Goal: Contribute content: Contribute content

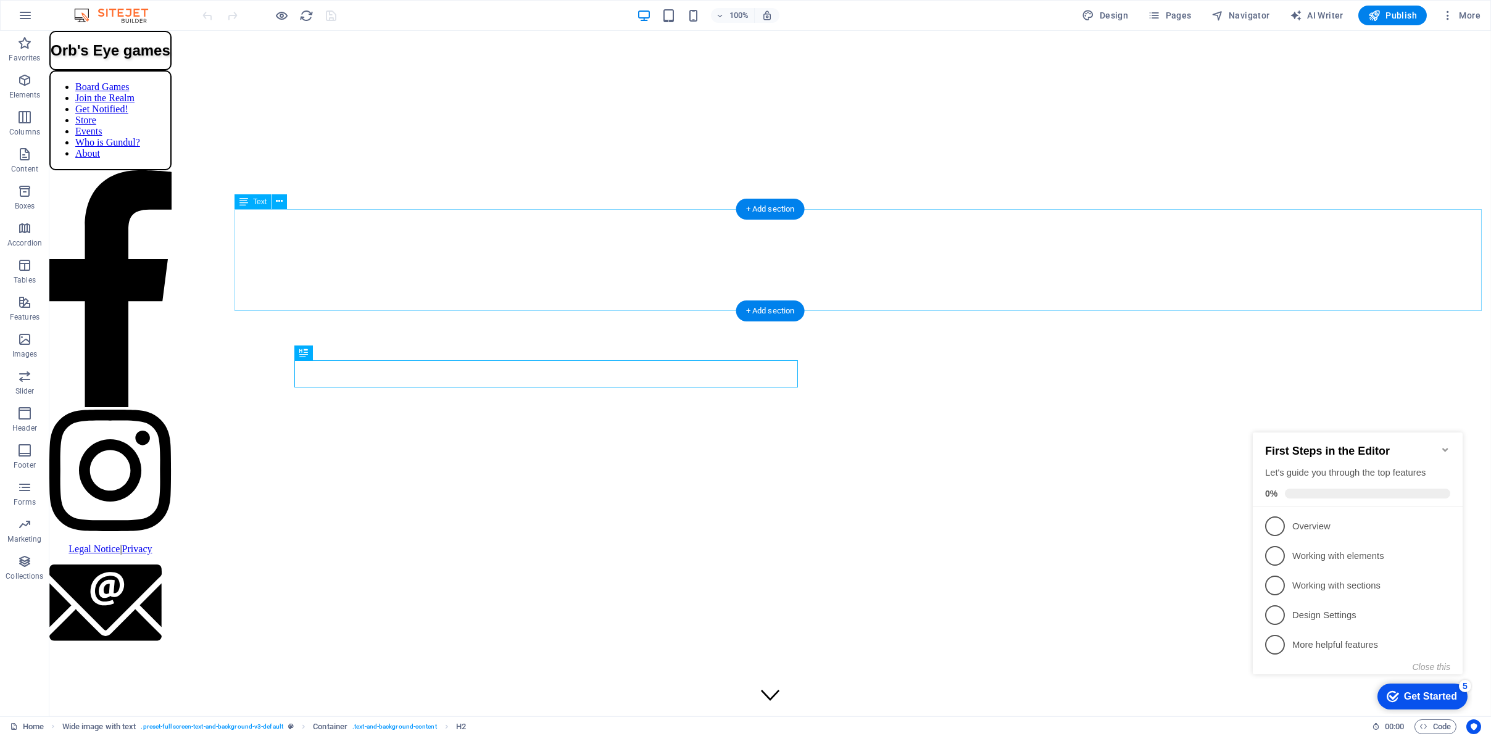
scroll to position [507, 0]
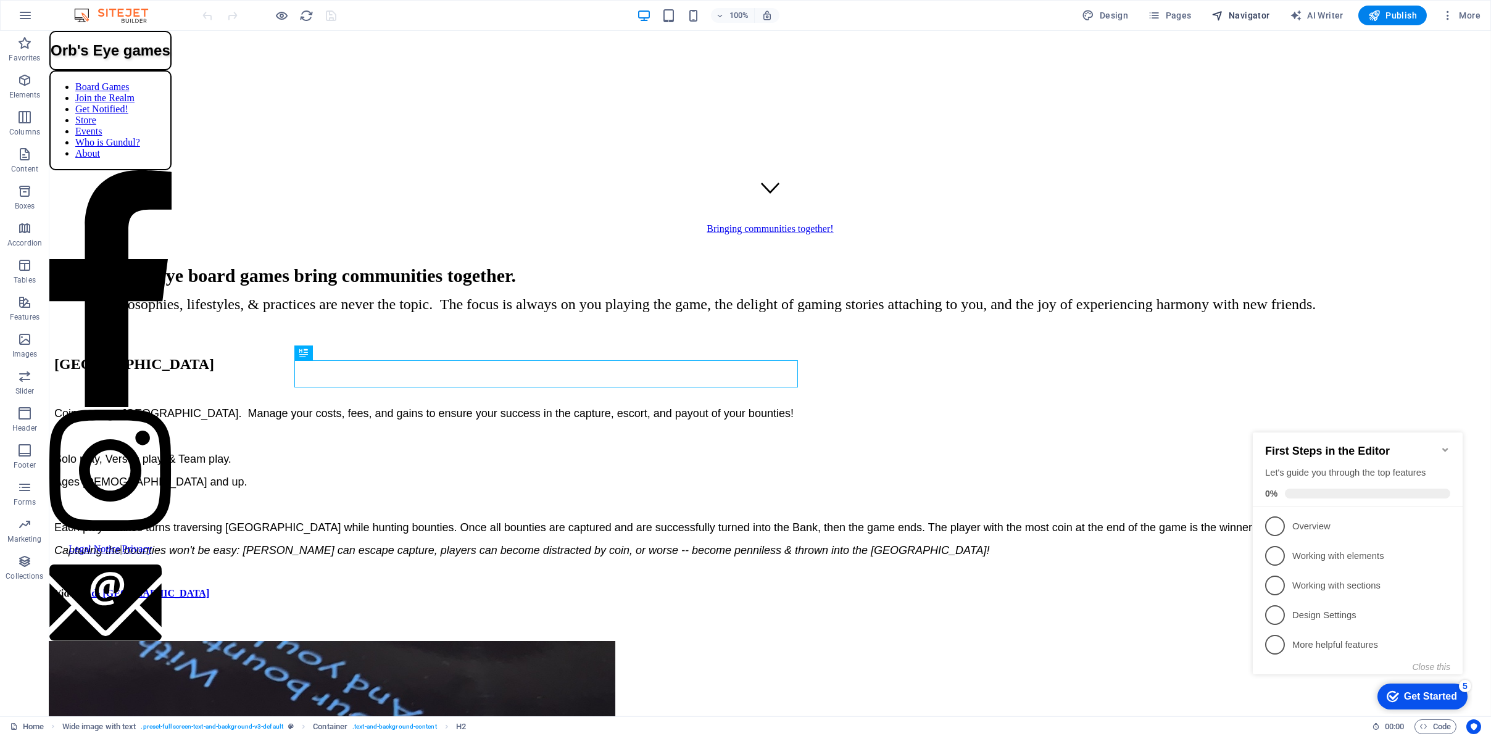
click at [1232, 12] on span "Navigator" at bounding box center [1241, 15] width 59 height 12
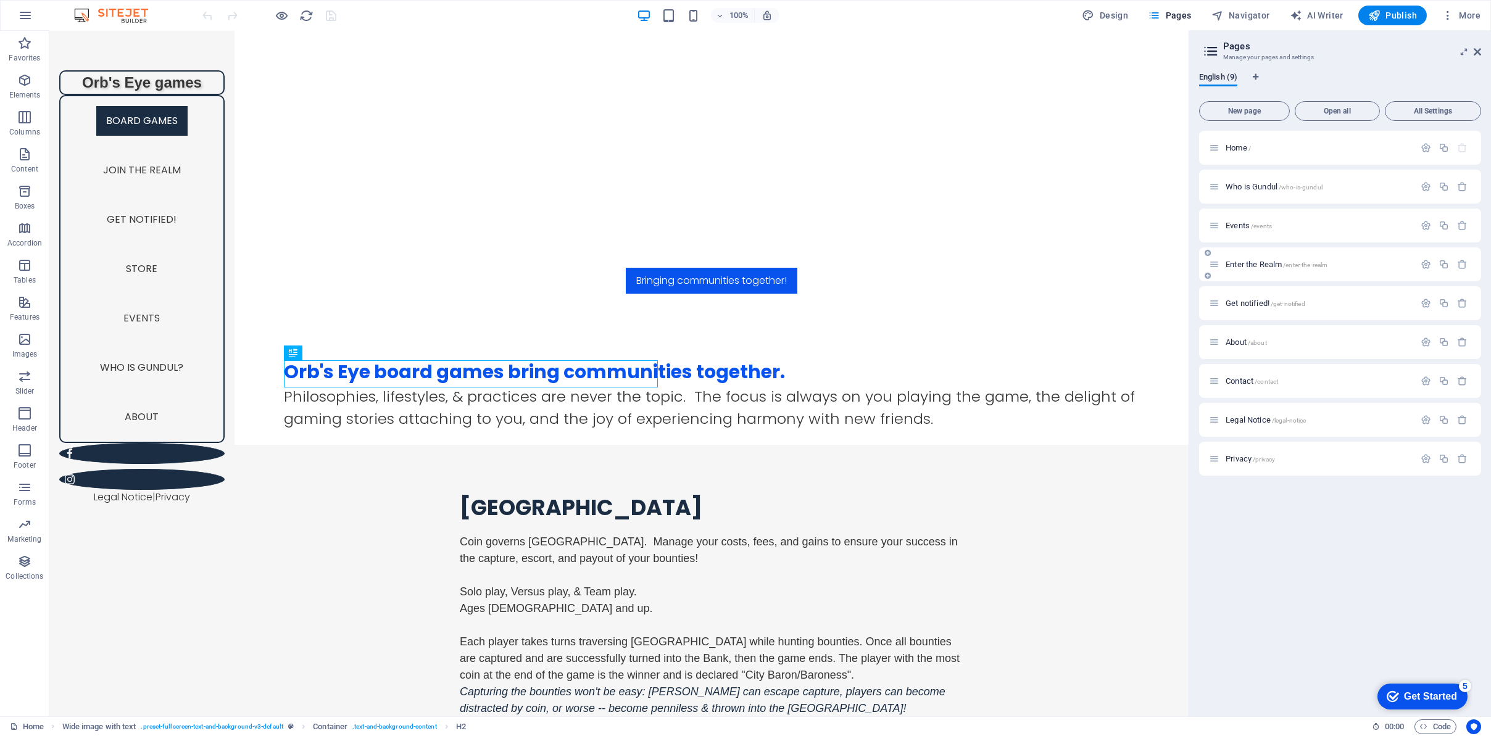
click at [1262, 270] on div "Enter the Realm /enter-the-realm" at bounding box center [1312, 264] width 206 height 14
click at [1262, 264] on span "Enter the Realm /enter-the-realm" at bounding box center [1277, 264] width 102 height 9
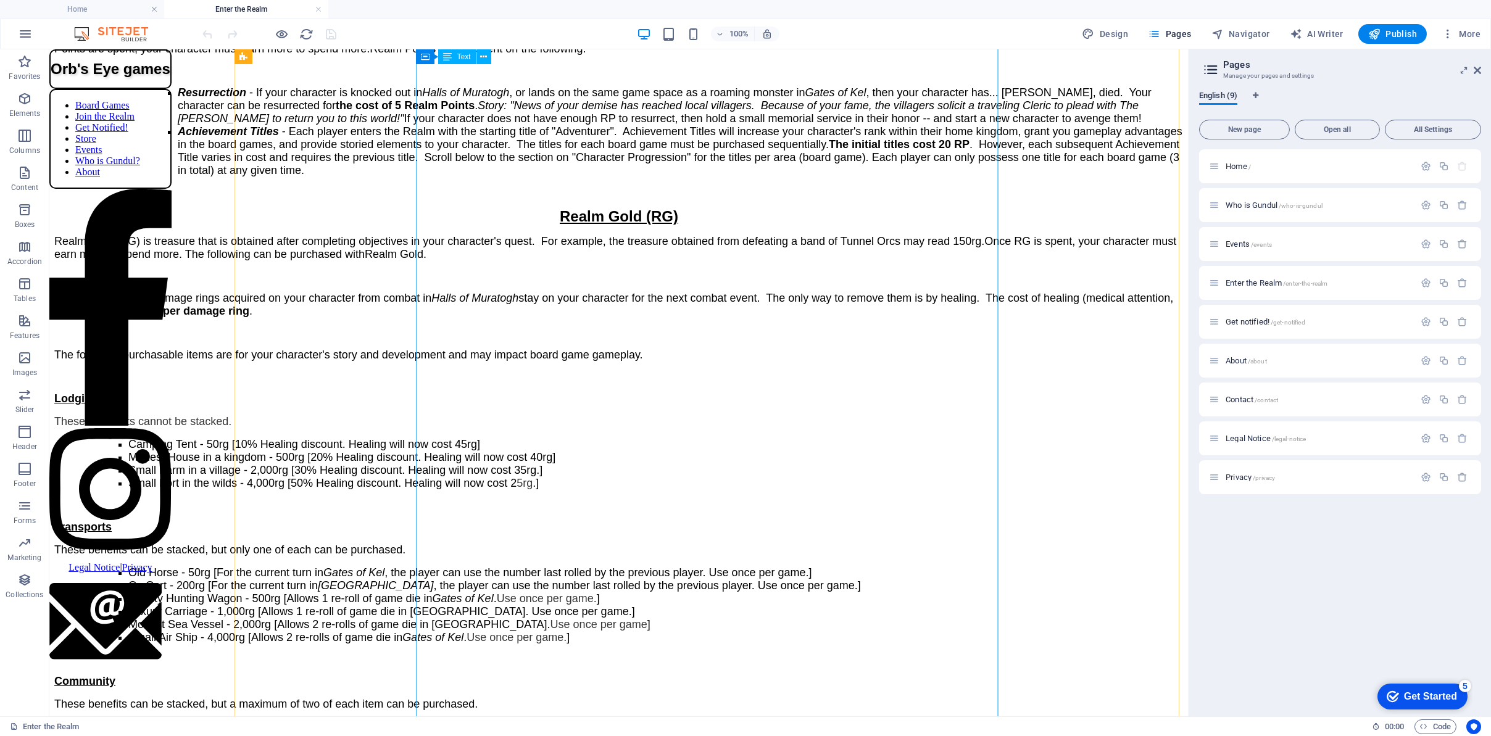
scroll to position [2284, 0]
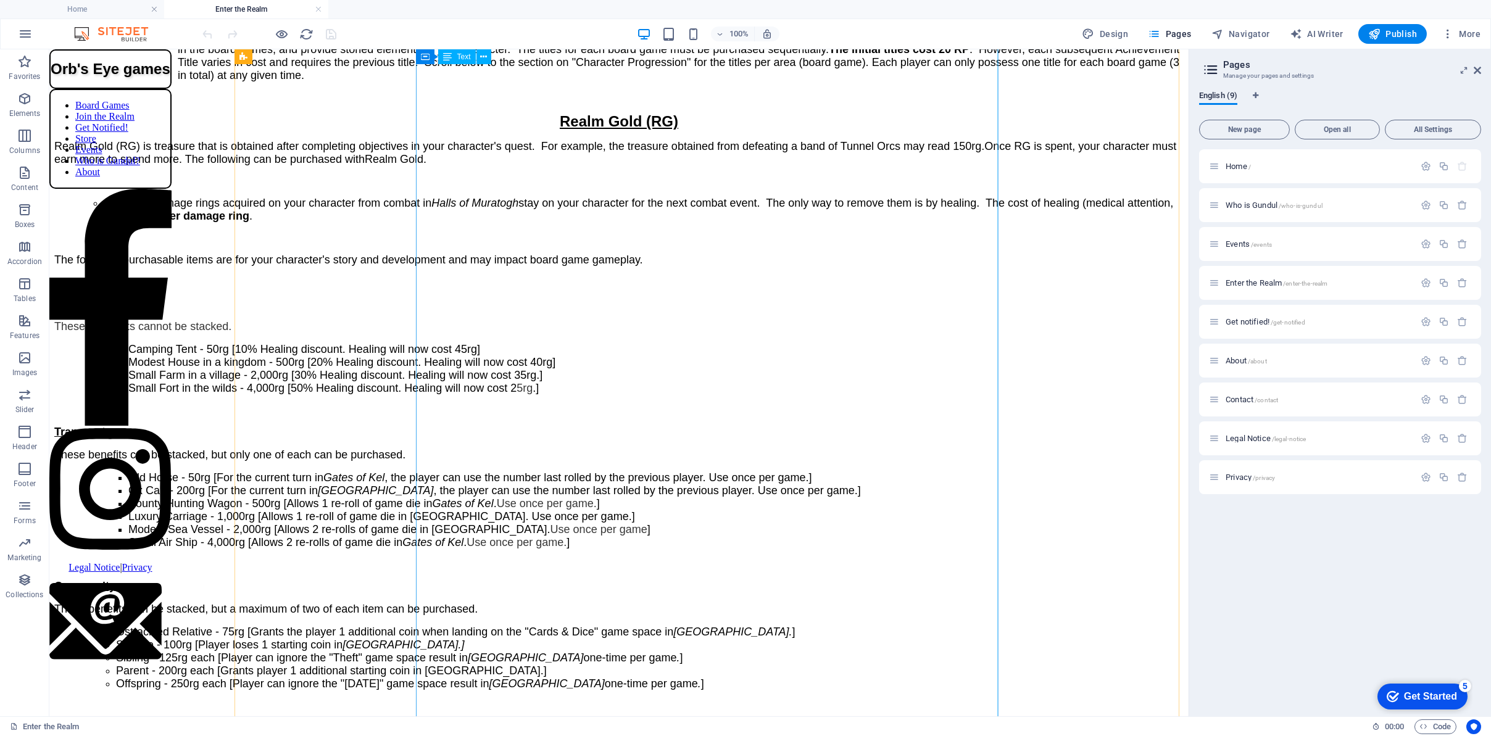
click at [629, 315] on div "T his is the Market for you to spend your acquired Realm Points and Realm Gold.…" at bounding box center [619, 365] width 1130 height 1012
click at [485, 57] on icon at bounding box center [483, 57] width 7 height 13
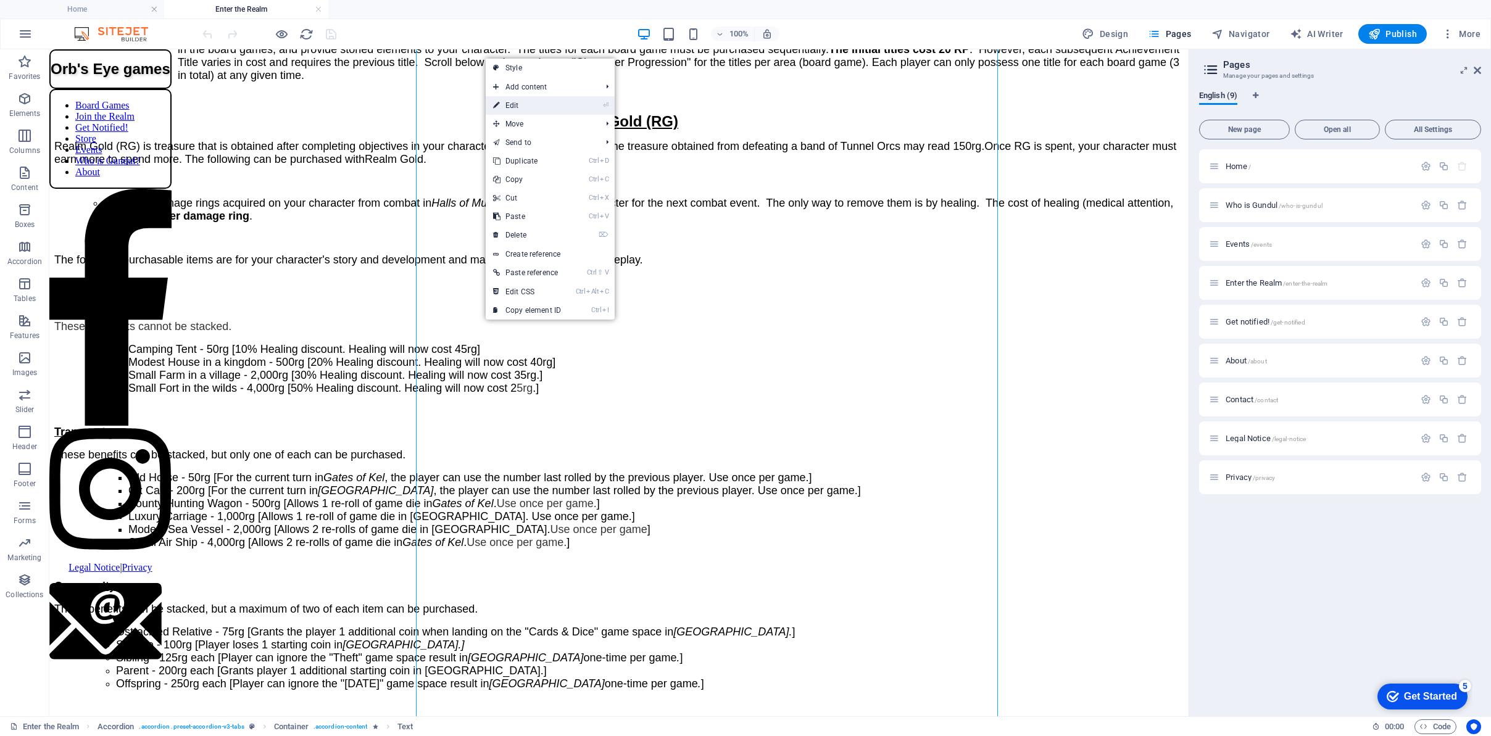
click at [508, 104] on link "⏎ Edit" at bounding box center [527, 105] width 83 height 19
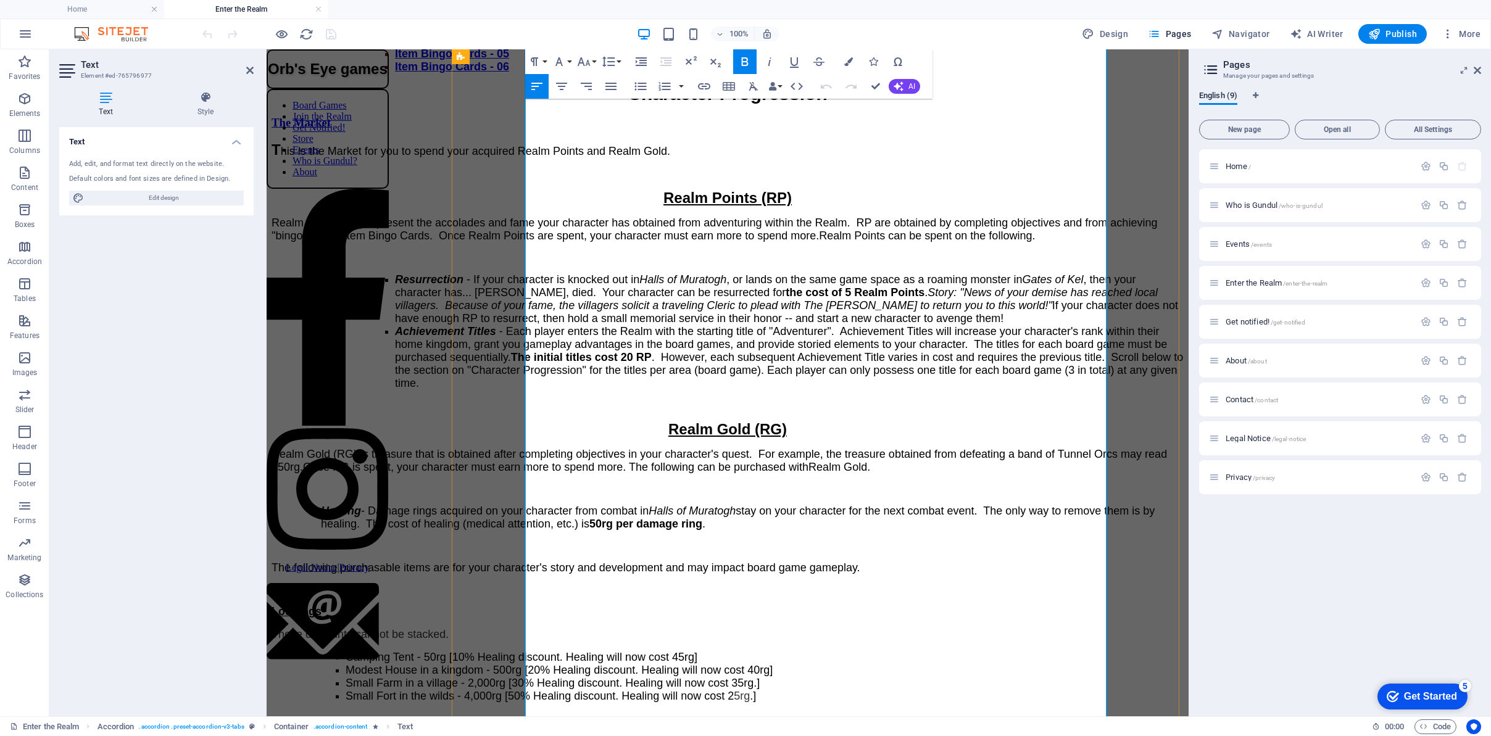
scroll to position [2292, 0]
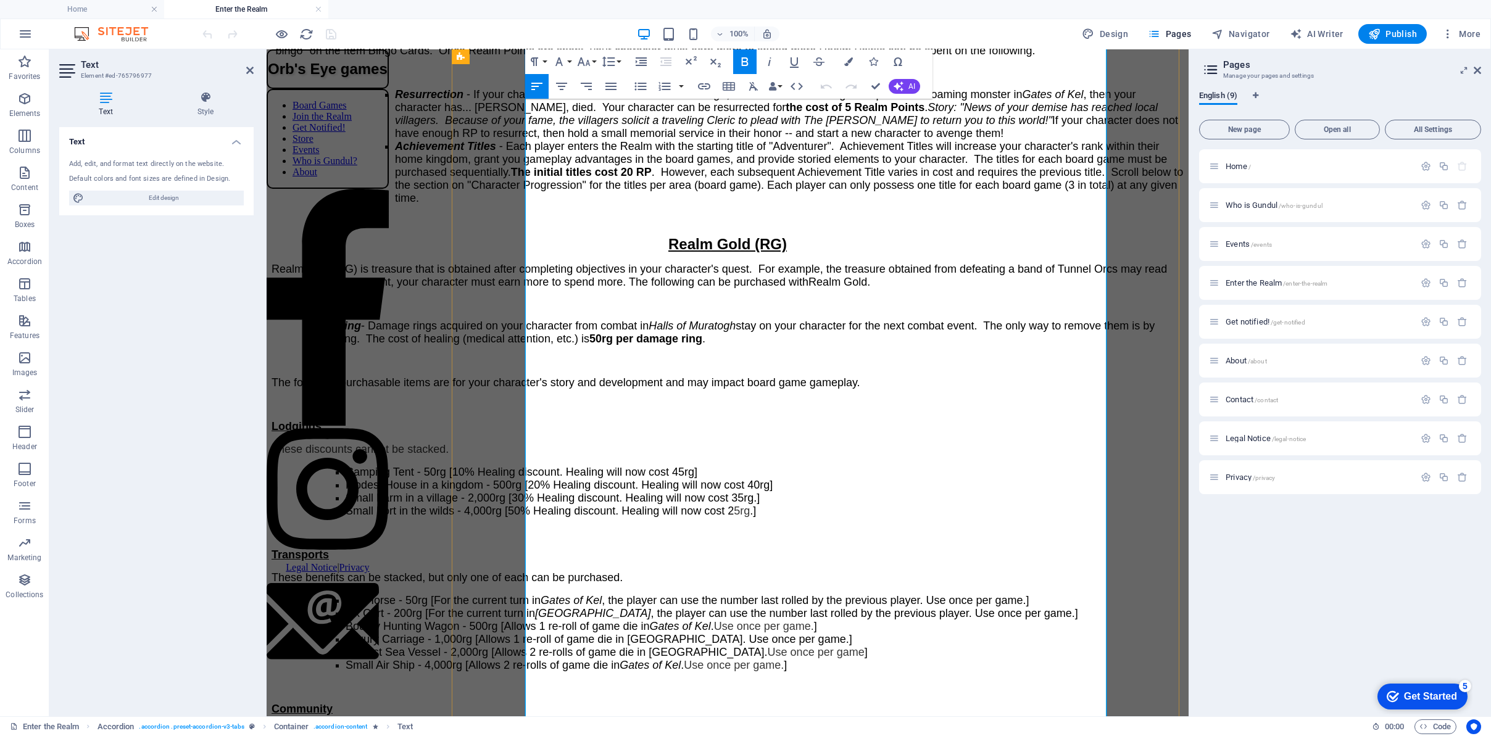
click at [762, 443] on p "These discounts cannot be stacked." at bounding box center [728, 449] width 912 height 13
drag, startPoint x: 705, startPoint y: 345, endPoint x: 636, endPoint y: 359, distance: 71.2
click at [636, 443] on span "These discounts cannot be stacked. These items can be sold back to The Realm wh…" at bounding box center [612, 449] width 681 height 12
click at [583, 528] on p at bounding box center [728, 533] width 912 height 11
click at [997, 505] on li "Small Fort in the wilds - 4,000rg [50% Healing discount. Healing will now cost …" at bounding box center [765, 511] width 838 height 13
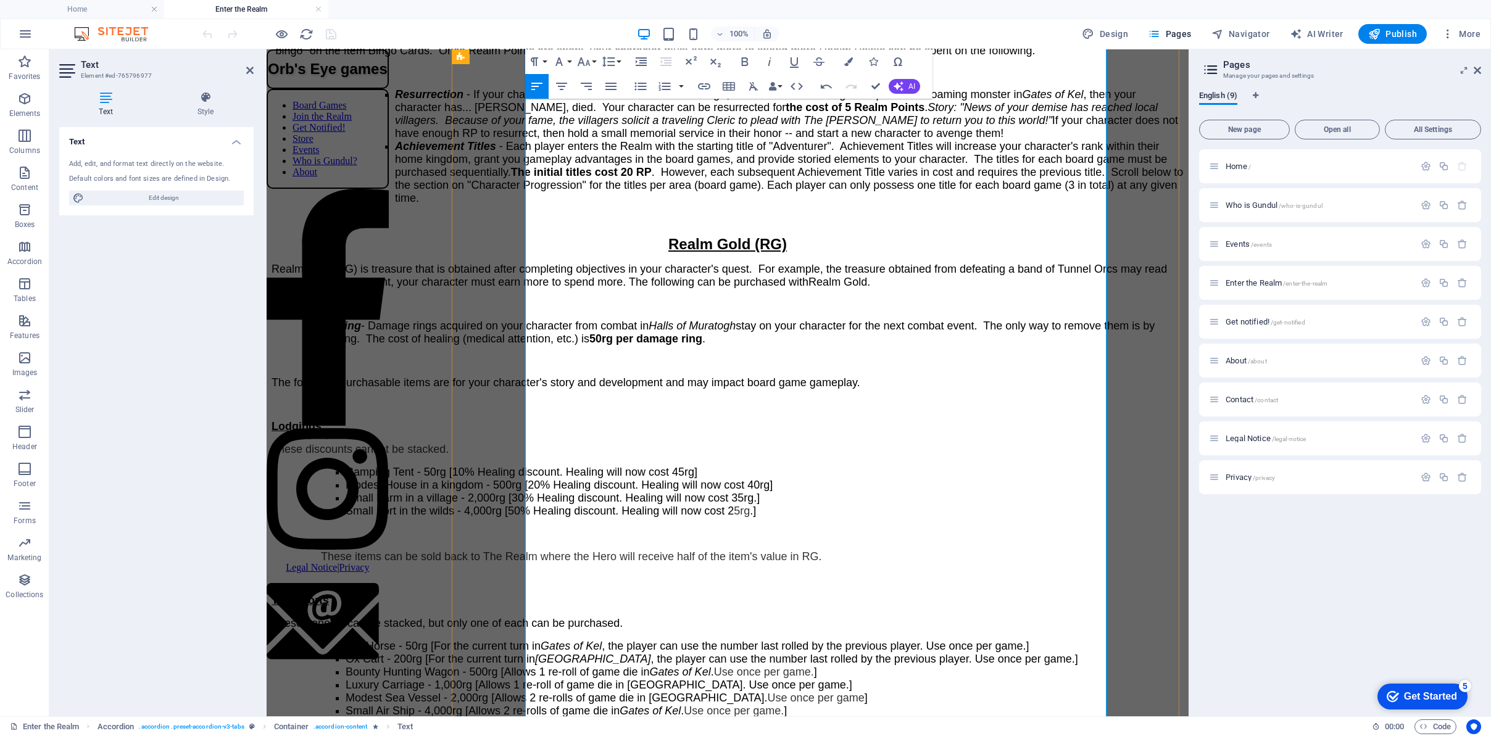
click at [545, 551] on span "These items can be sold back to The Realm where the Hero will receive half of t…" at bounding box center [571, 557] width 501 height 12
click at [645, 59] on icon "button" at bounding box center [641, 61] width 15 height 15
click at [665, 60] on icon "button" at bounding box center [665, 61] width 11 height 9
click at [666, 60] on icon "button" at bounding box center [665, 61] width 11 height 9
click at [666, 59] on icon "button" at bounding box center [666, 61] width 15 height 15
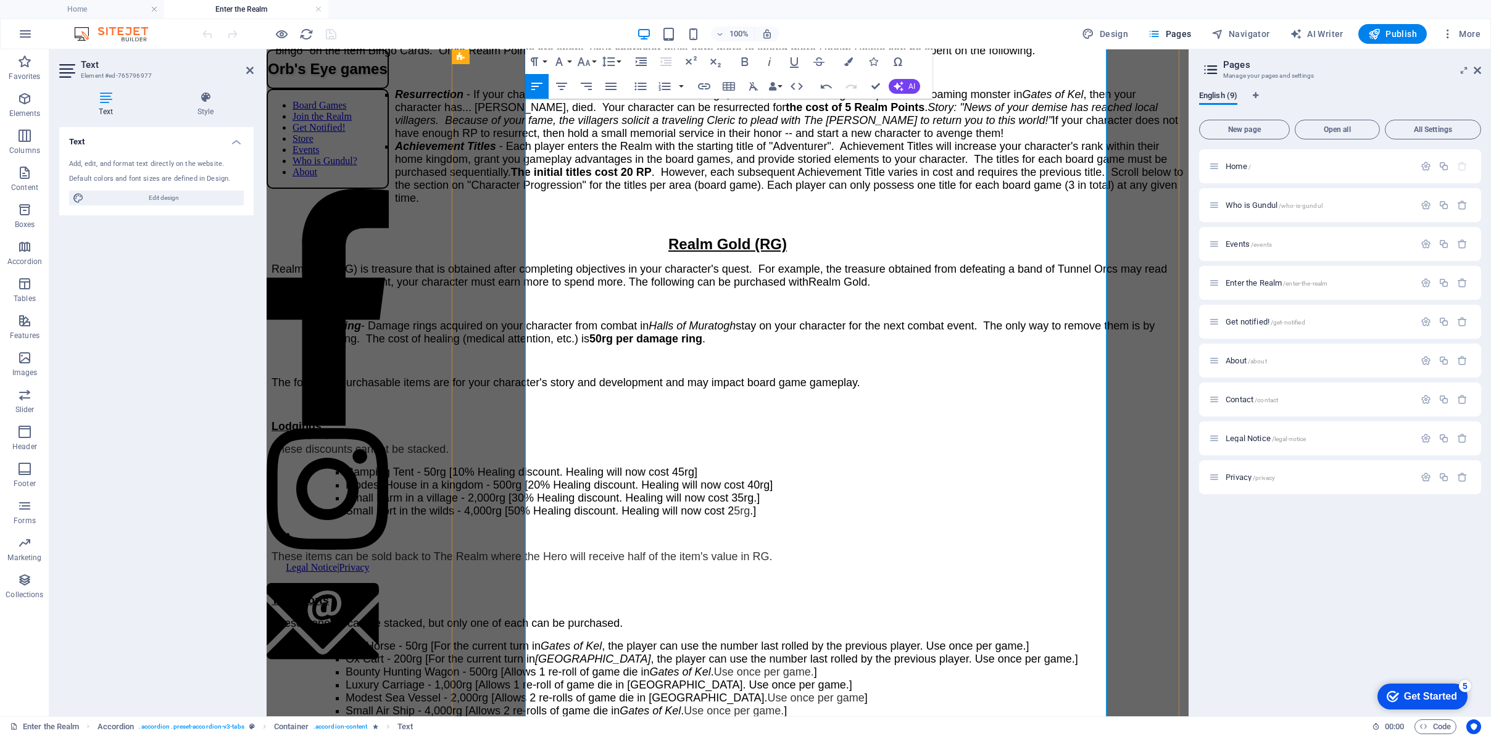
click at [530, 551] on span "These items can be sold back to The Realm where the Hero will receive half of t…" at bounding box center [522, 557] width 501 height 12
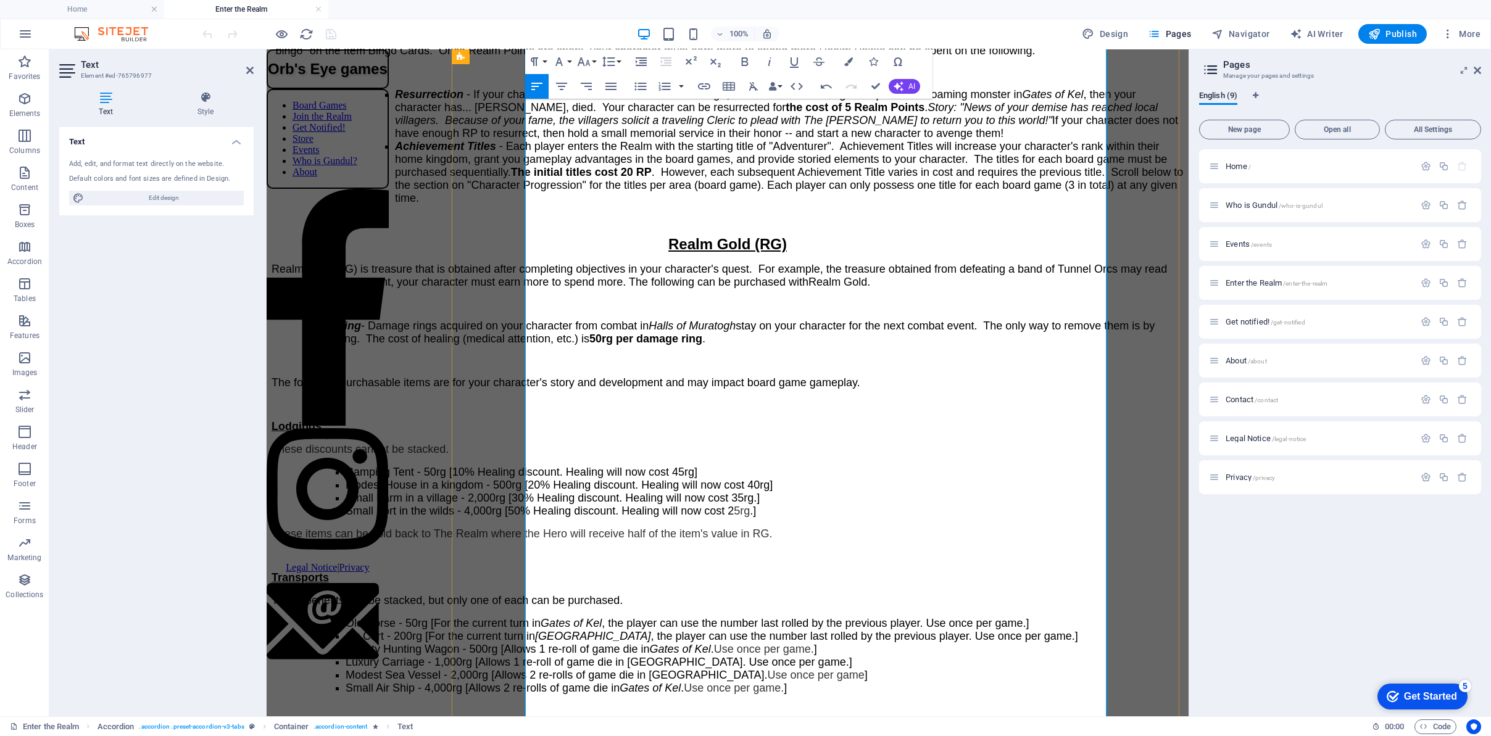
click at [757, 528] on span "These items can be sold back to The Realm where the Hero will receive half of t…" at bounding box center [522, 534] width 501 height 12
drag, startPoint x: 757, startPoint y: 429, endPoint x: 875, endPoint y: 426, distance: 117.3
click at [772, 528] on span "These items can be sold back to The Realm where the Hero will receive half of t…" at bounding box center [522, 534] width 501 height 12
drag, startPoint x: 915, startPoint y: 422, endPoint x: 811, endPoint y: 443, distance: 106.3
click at [811, 443] on div "T his is the Market for you to spend your acquired Realm Points and Realm Gold.…" at bounding box center [728, 492] width 912 height 1073
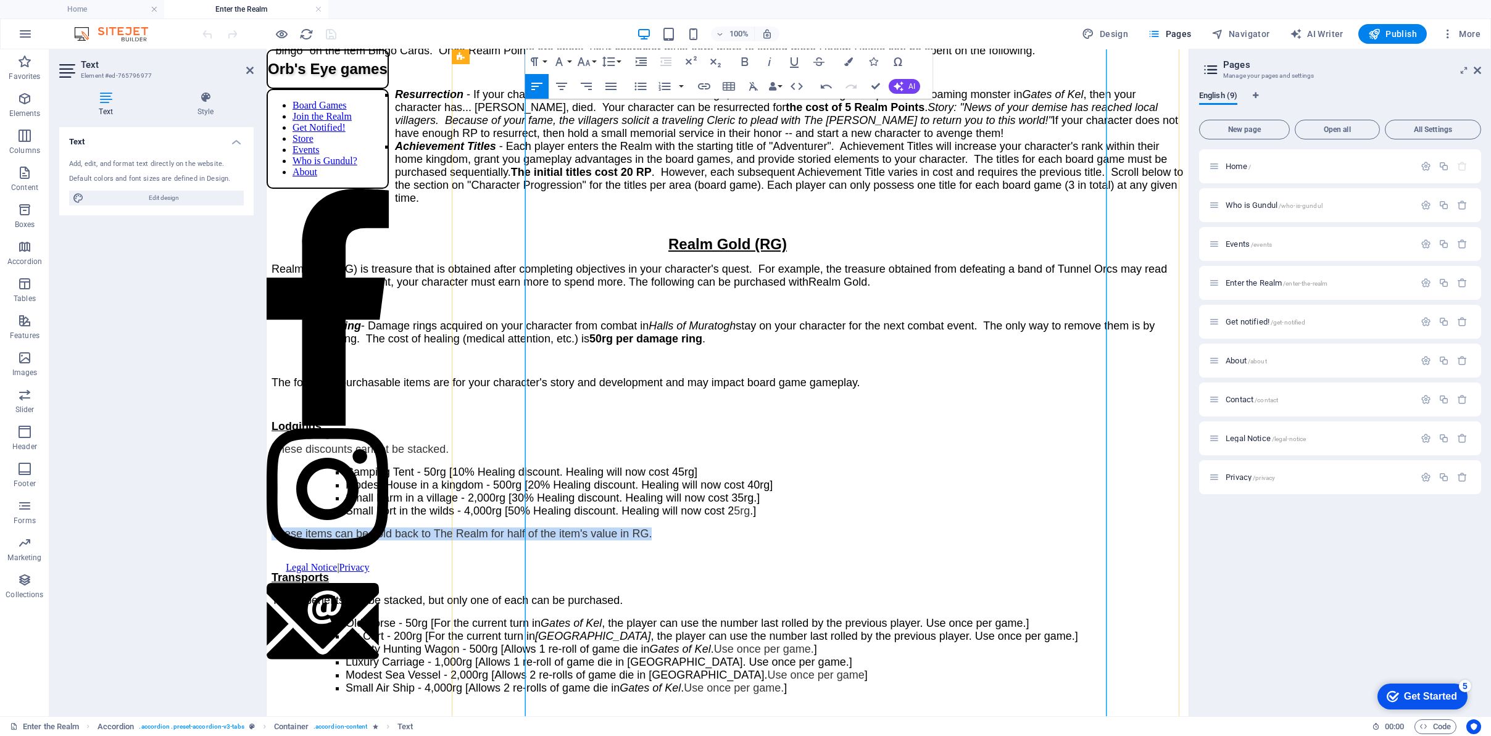
drag, startPoint x: 893, startPoint y: 427, endPoint x: 526, endPoint y: 425, distance: 366.6
click at [526, 528] on p "These items can be sold back to The Realm for half of the item's value in RG." at bounding box center [728, 534] width 912 height 13
copy span "These items can be sold back to The Realm for half of the item's value in RG."
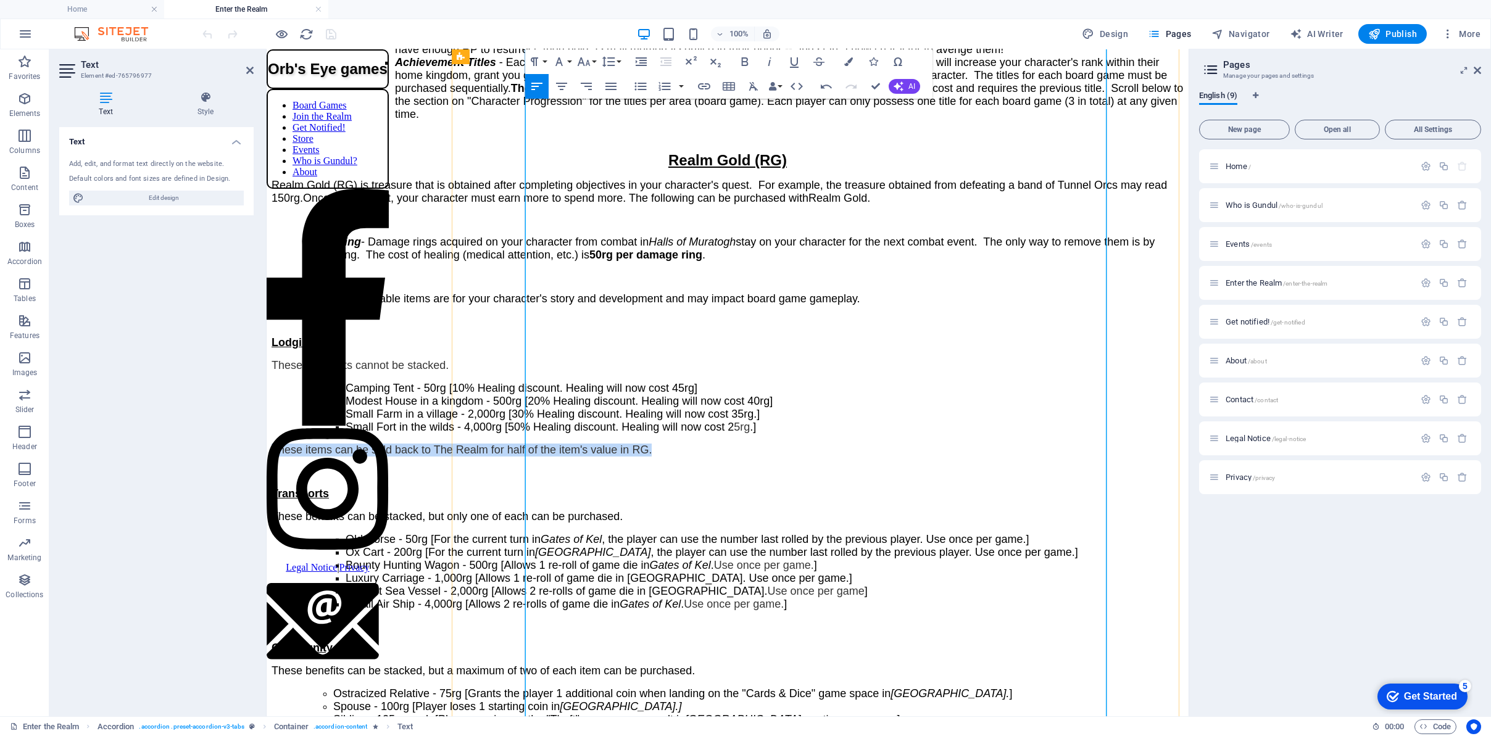
scroll to position [2416, 0]
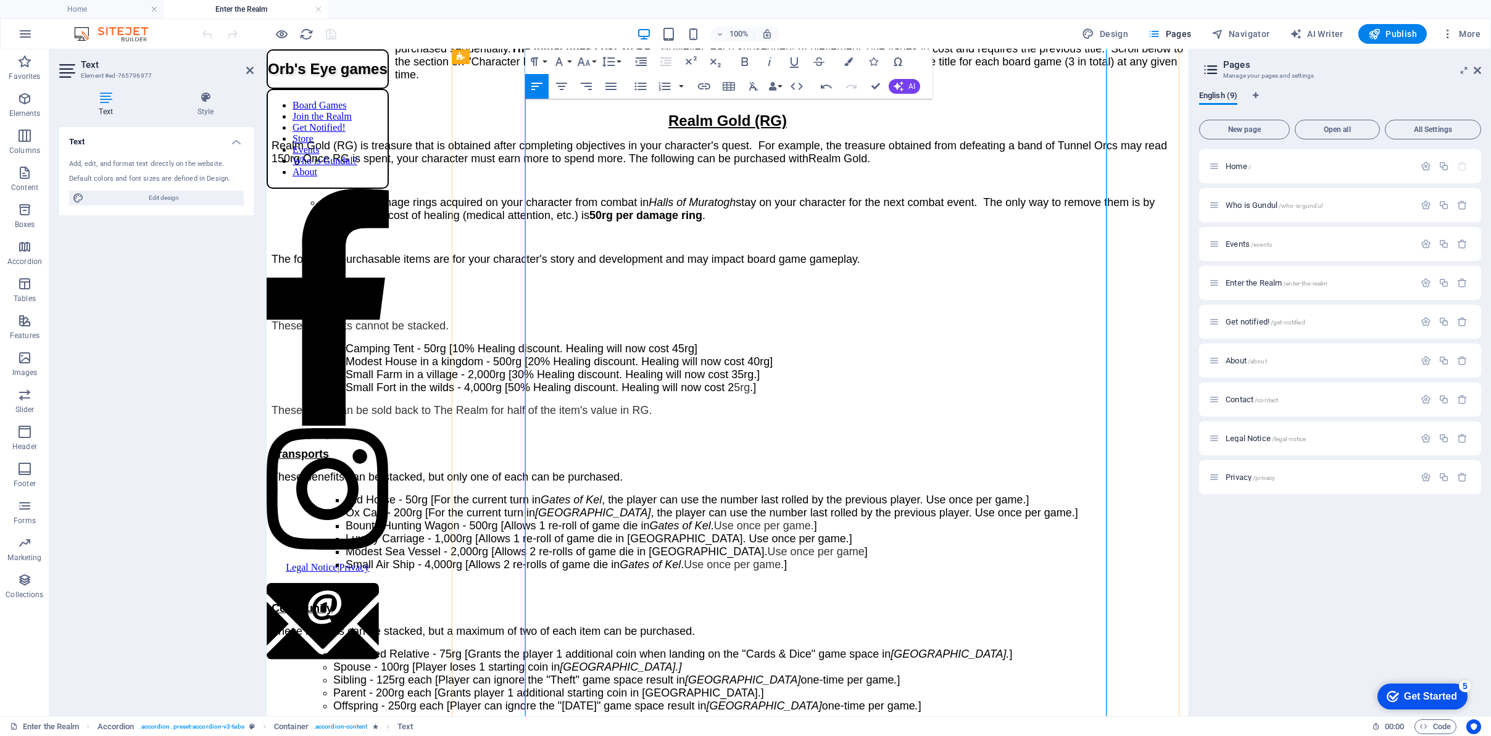
click at [1004, 559] on li "Small Air Ship - 4,000rg [Allows 2 re-rolls of game die in Gates of Kel . Use o…" at bounding box center [765, 565] width 838 height 13
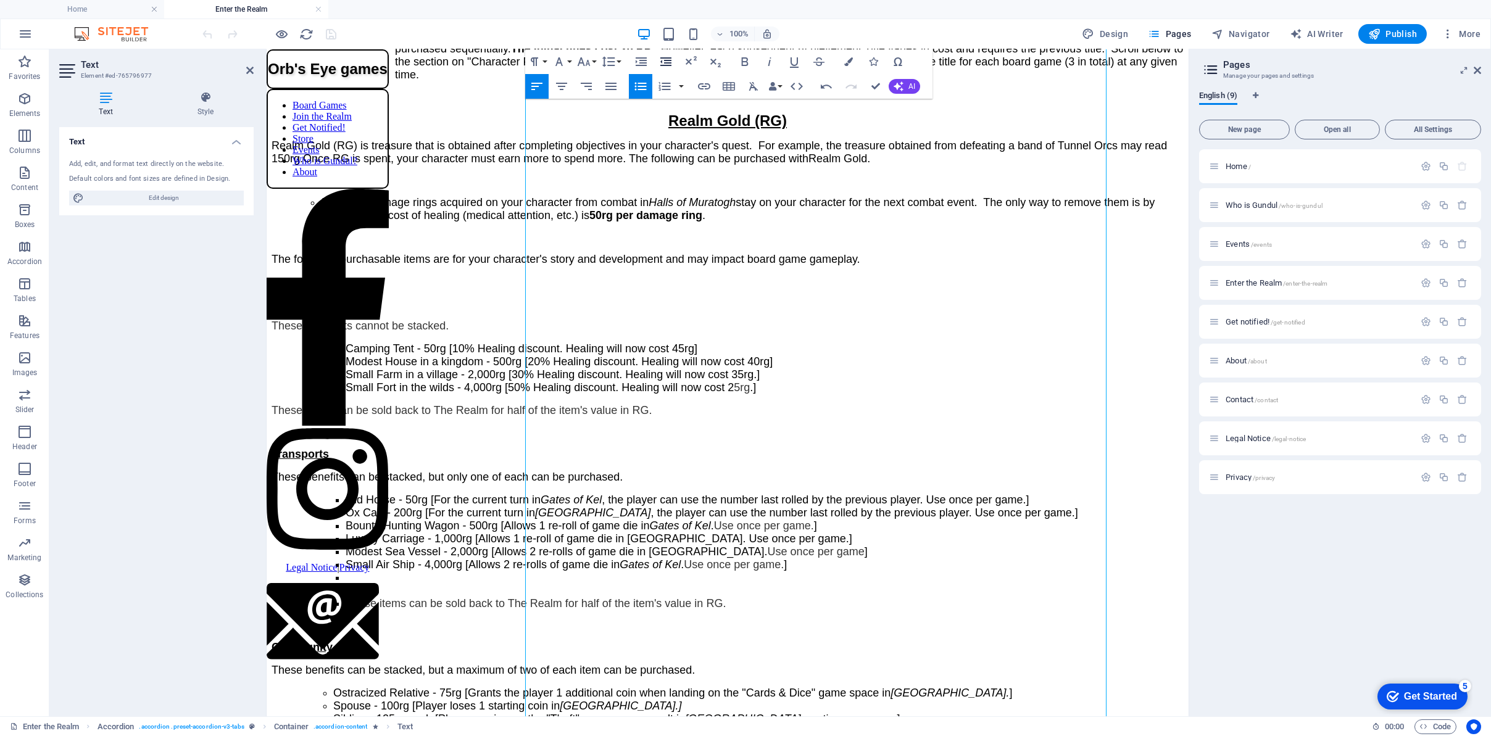
click at [663, 57] on icon "button" at bounding box center [665, 61] width 11 height 9
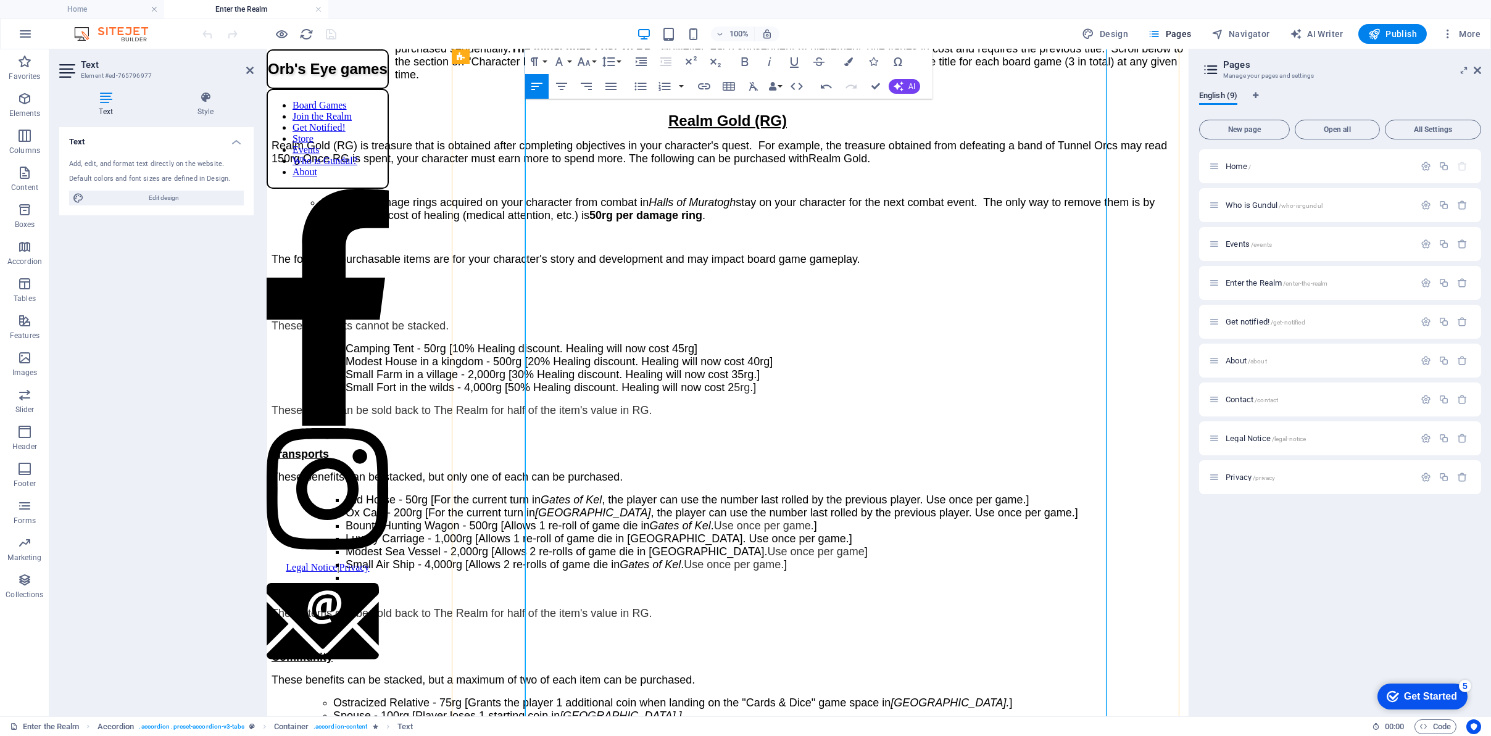
click at [586, 585] on li at bounding box center [765, 591] width 838 height 13
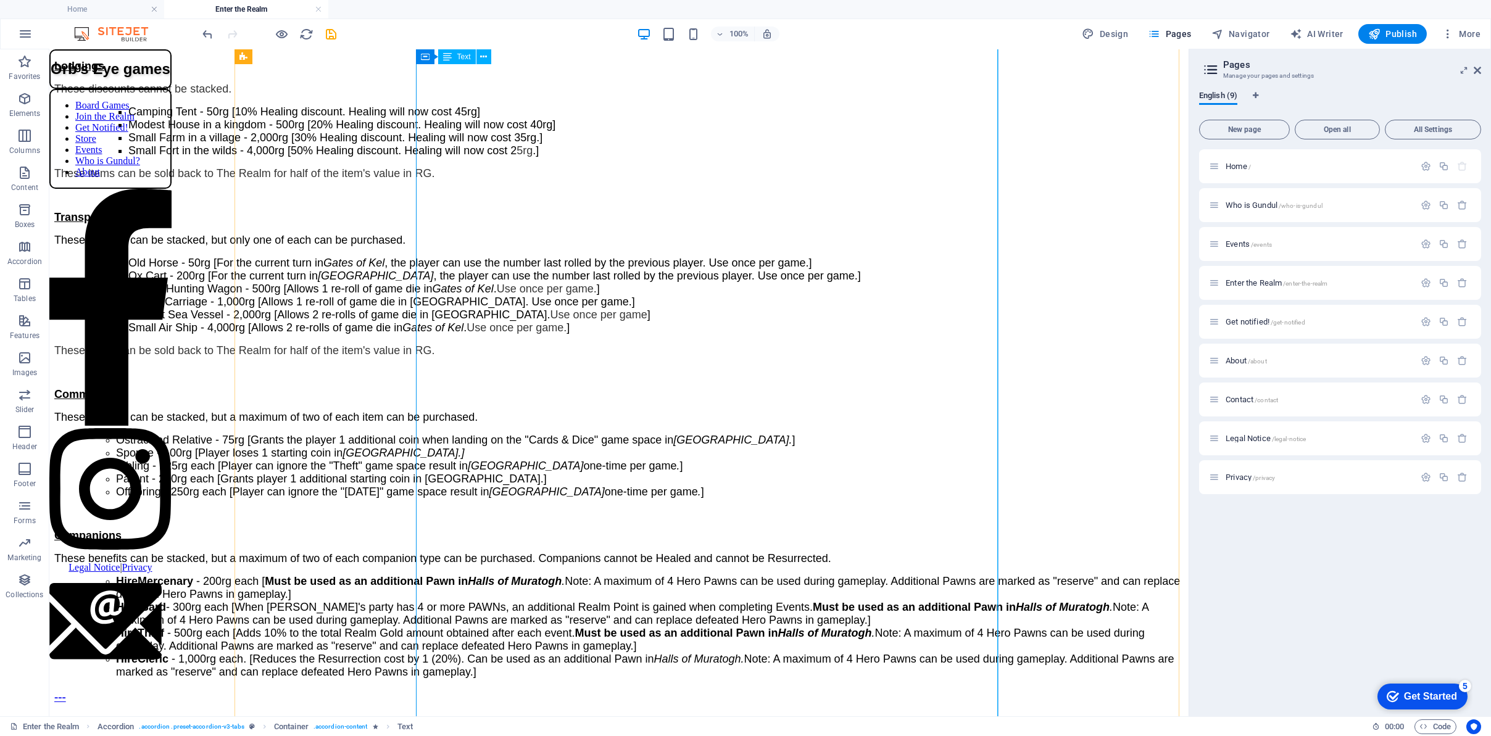
scroll to position [2571, 0]
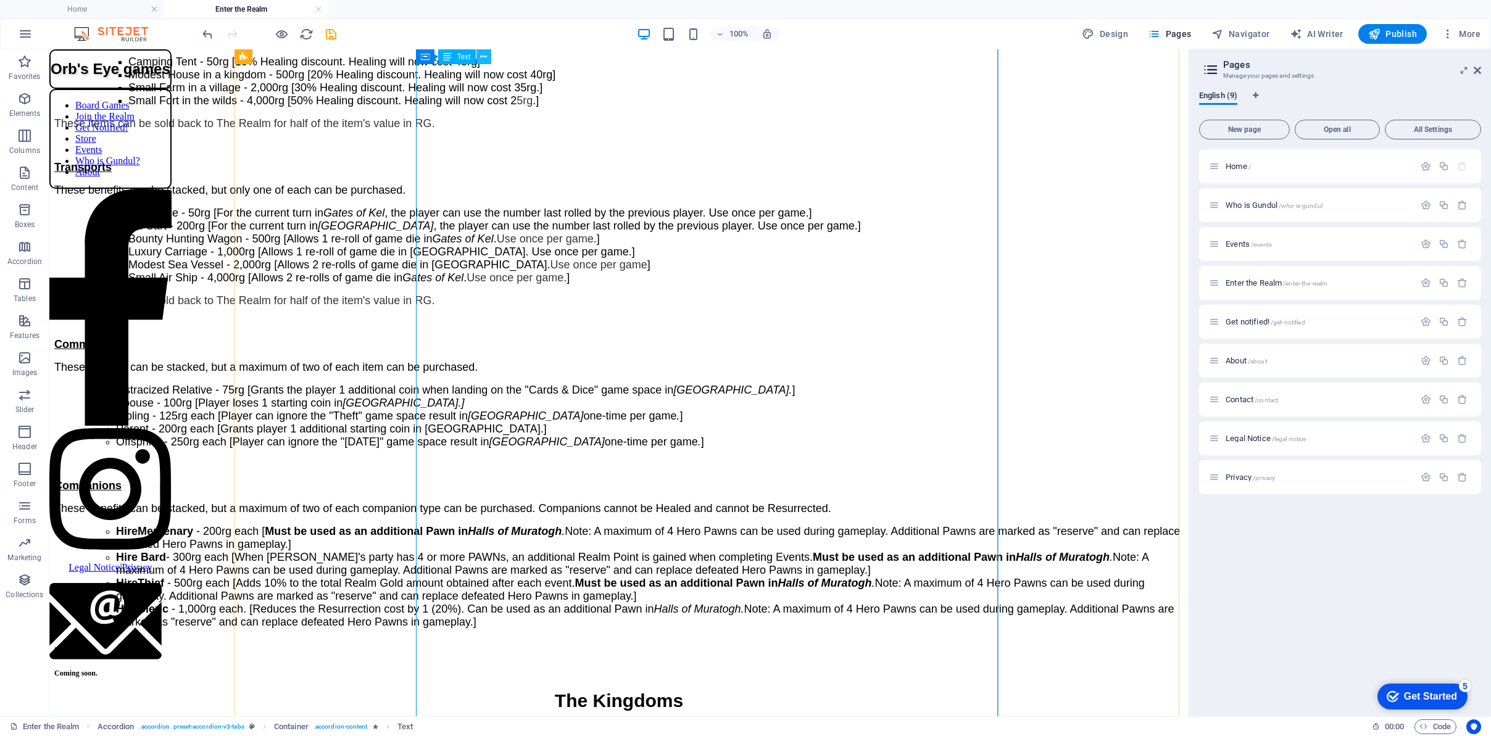
click at [478, 58] on button at bounding box center [484, 56] width 15 height 15
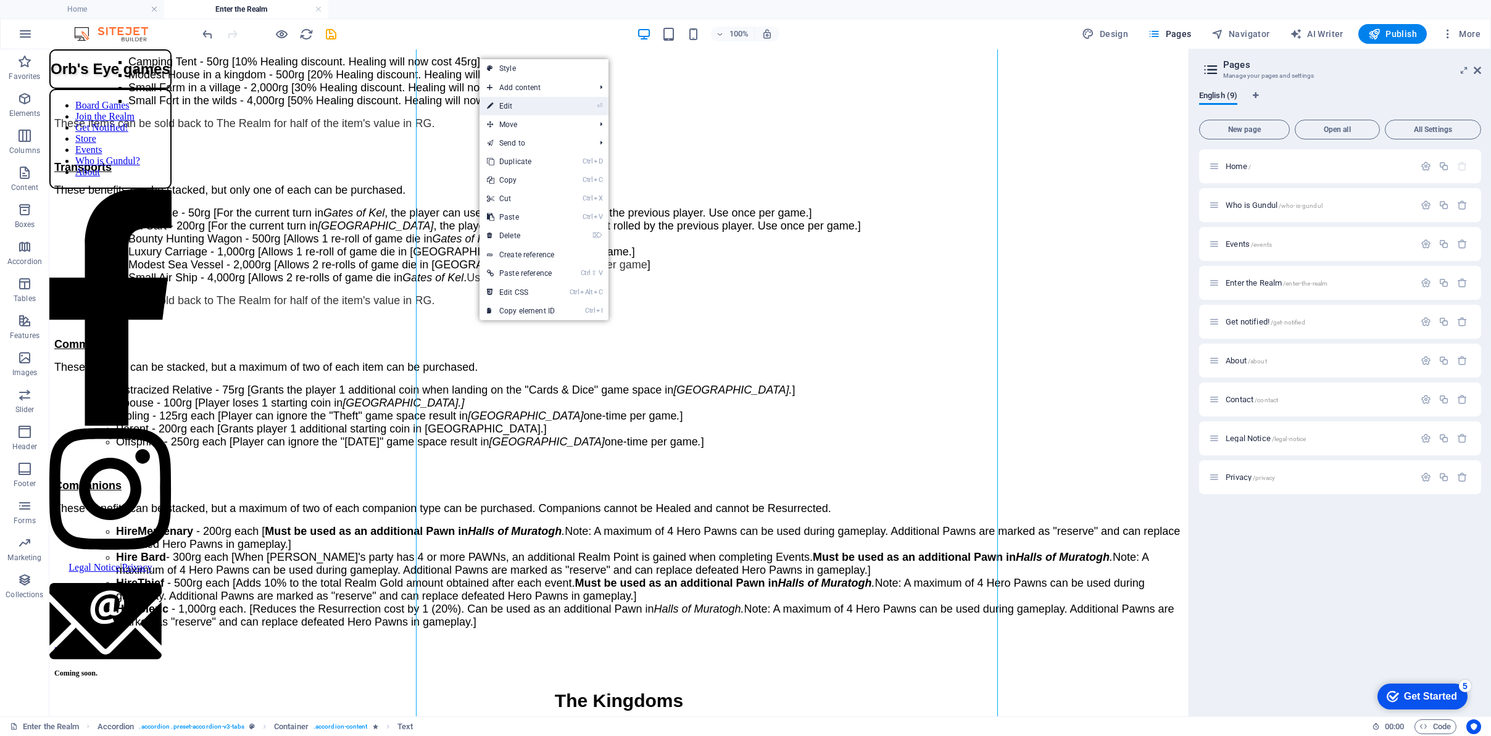
click at [511, 106] on link "⏎ Edit" at bounding box center [521, 106] width 83 height 19
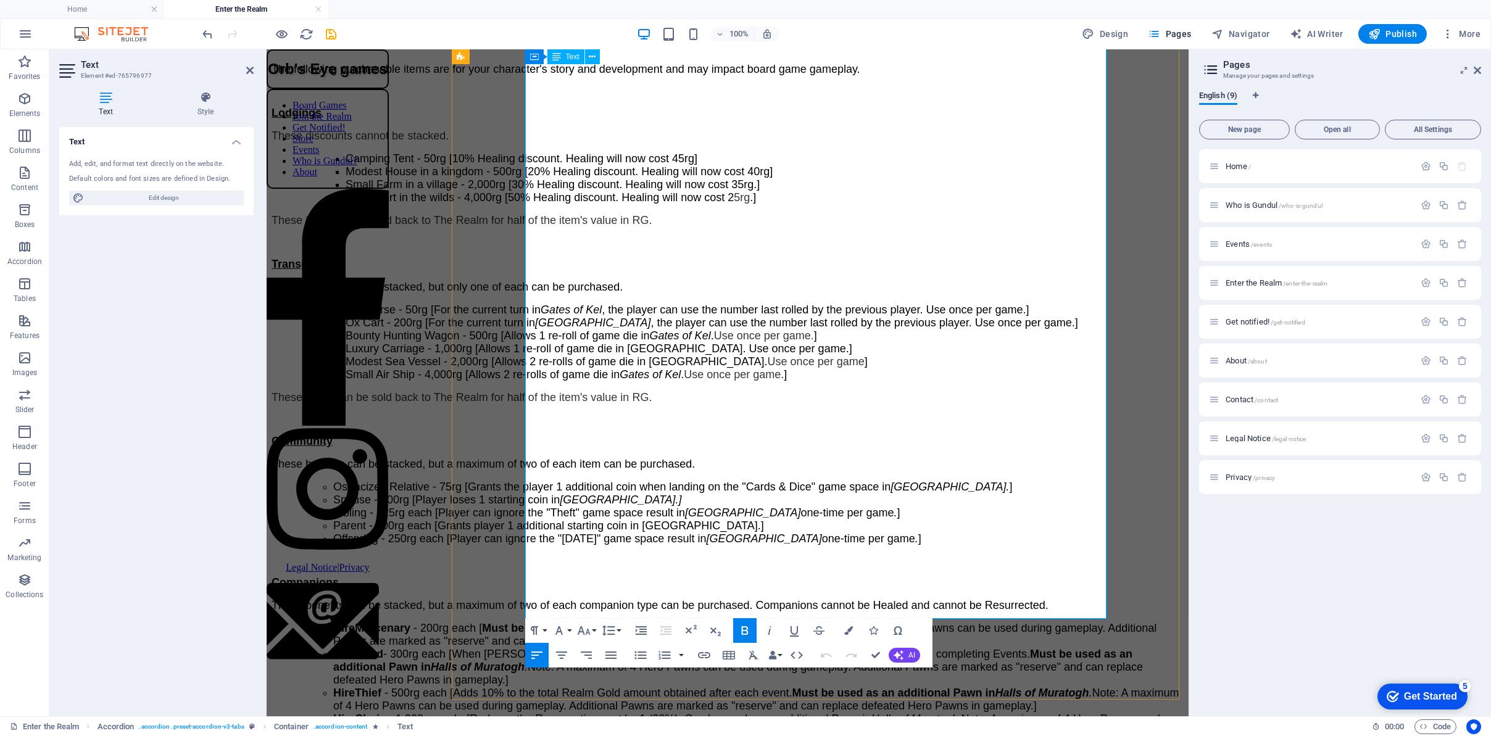
scroll to position [2601, 0]
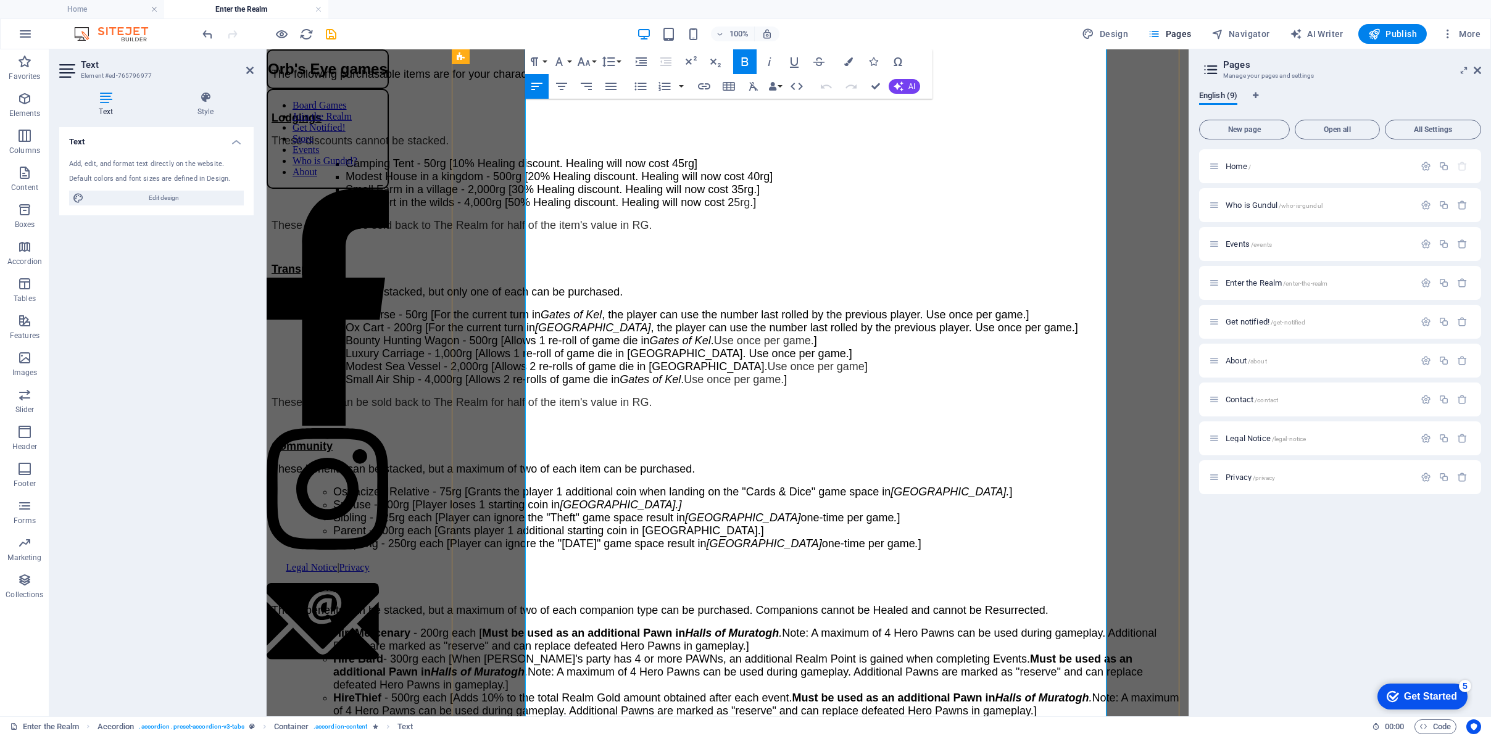
click at [731, 538] on li "Offspring - 250rg each [Player can ignore the "[DATE]" game space result in Mon…" at bounding box center [758, 544] width 851 height 13
click at [720, 560] on p at bounding box center [728, 565] width 912 height 11
click at [1101, 538] on li "Offspring - 250rg each [Player can ignore the "[DATE]" game space result in Mon…" at bounding box center [758, 544] width 851 height 13
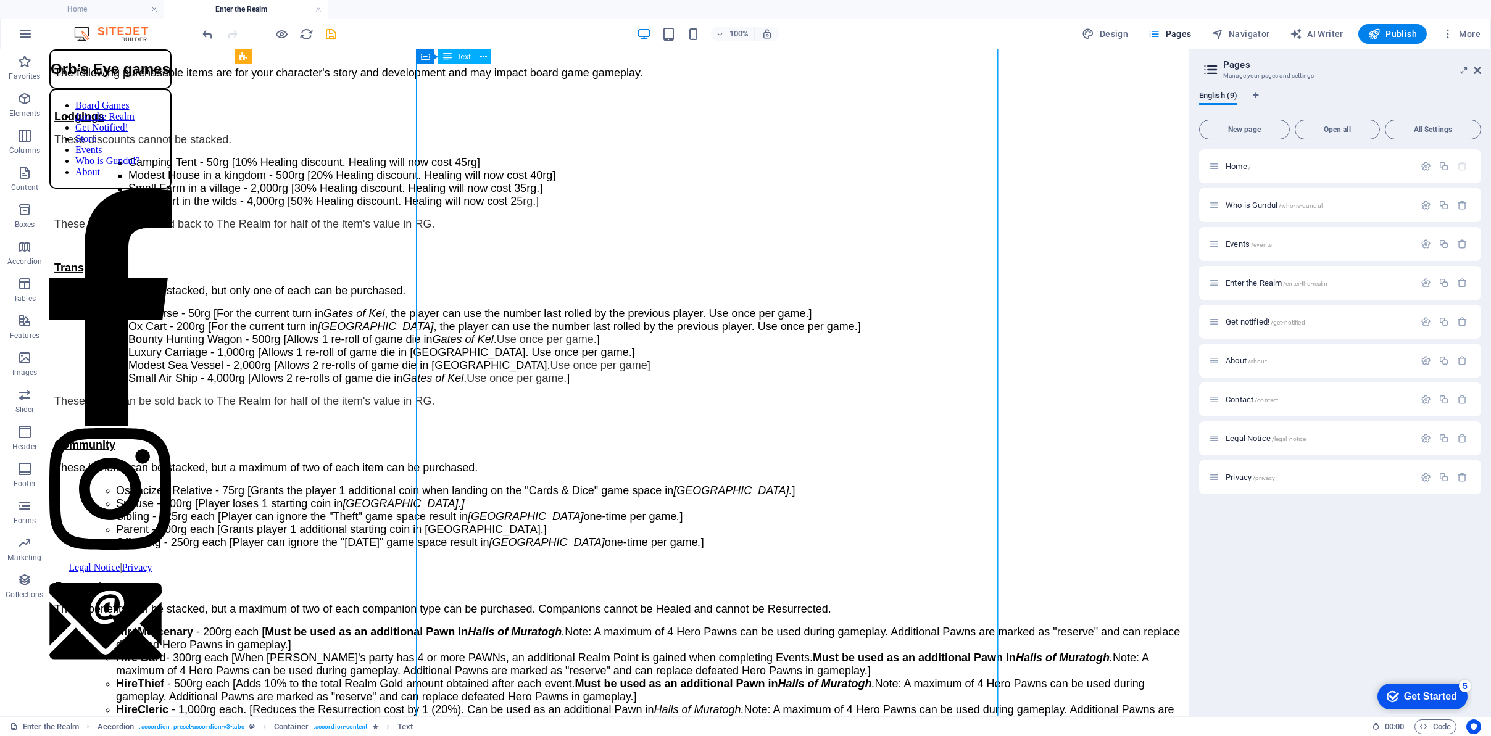
scroll to position [2510, 0]
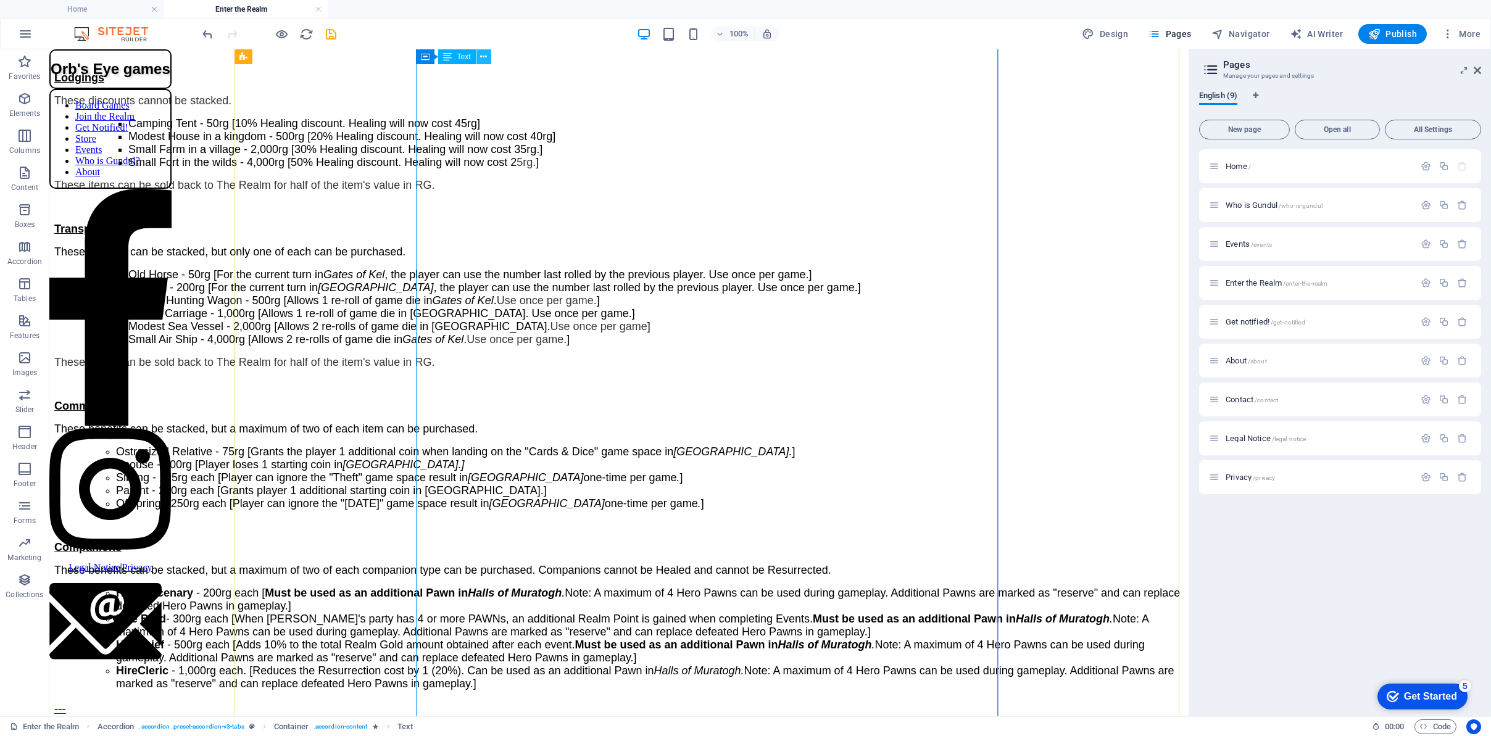
click at [480, 58] on icon at bounding box center [483, 57] width 7 height 13
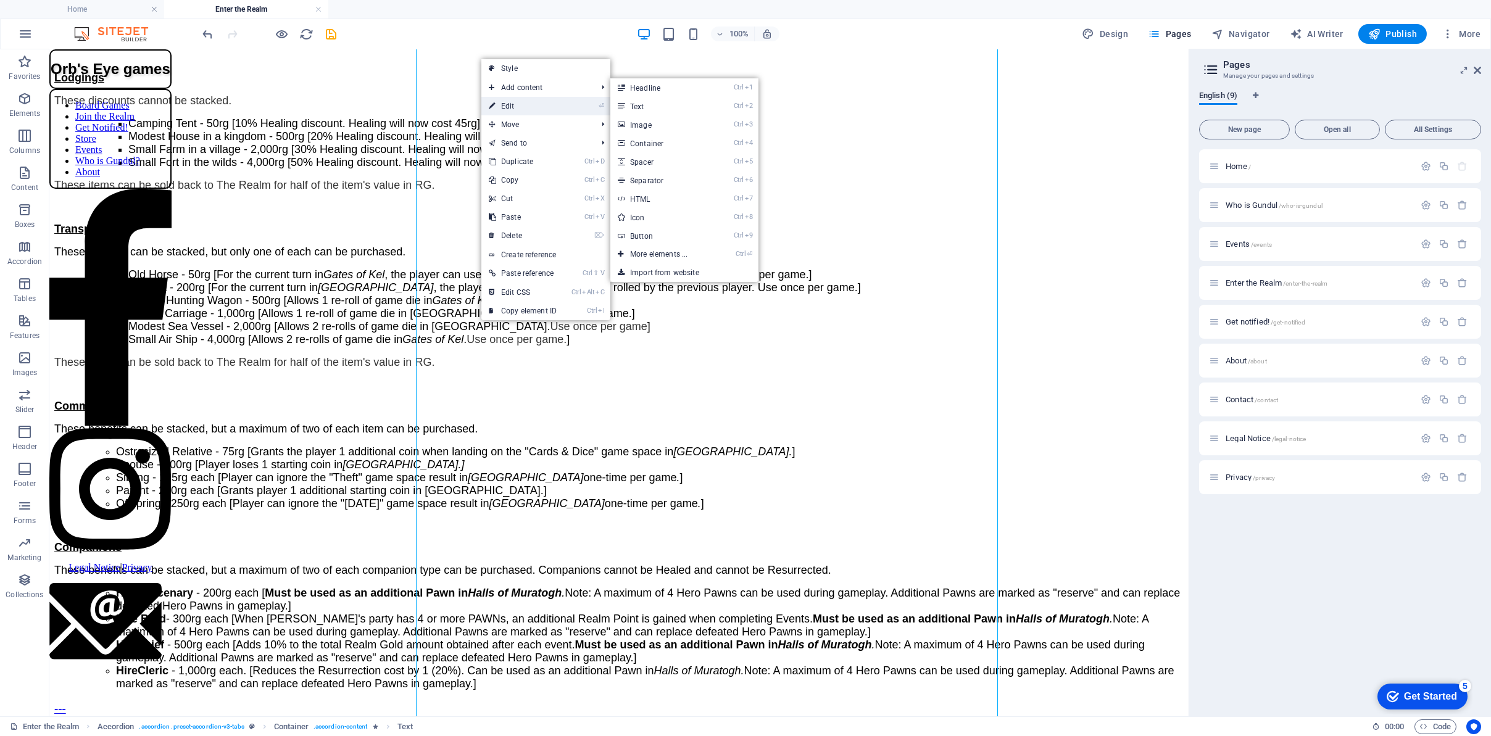
click at [504, 104] on link "⏎ Edit" at bounding box center [522, 106] width 83 height 19
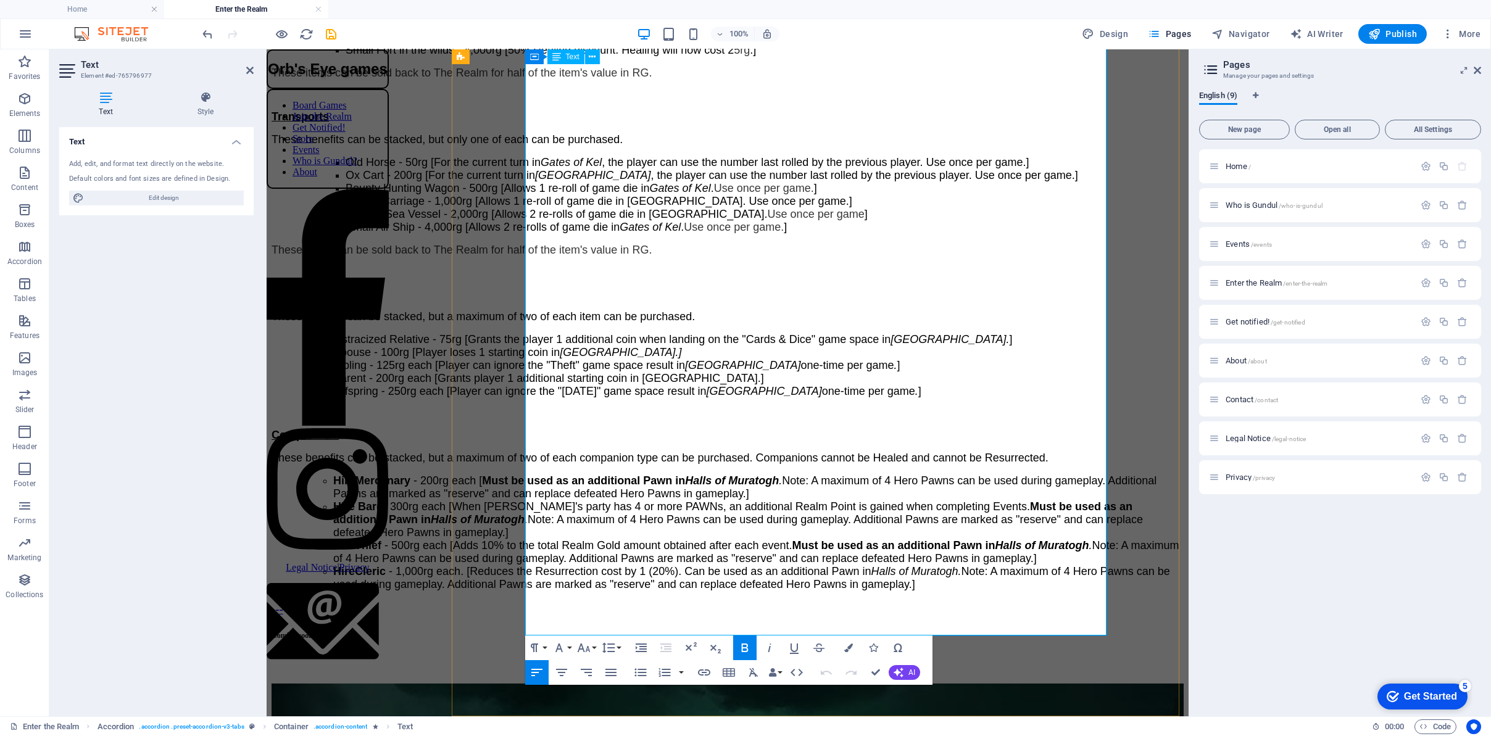
scroll to position [2663, 0]
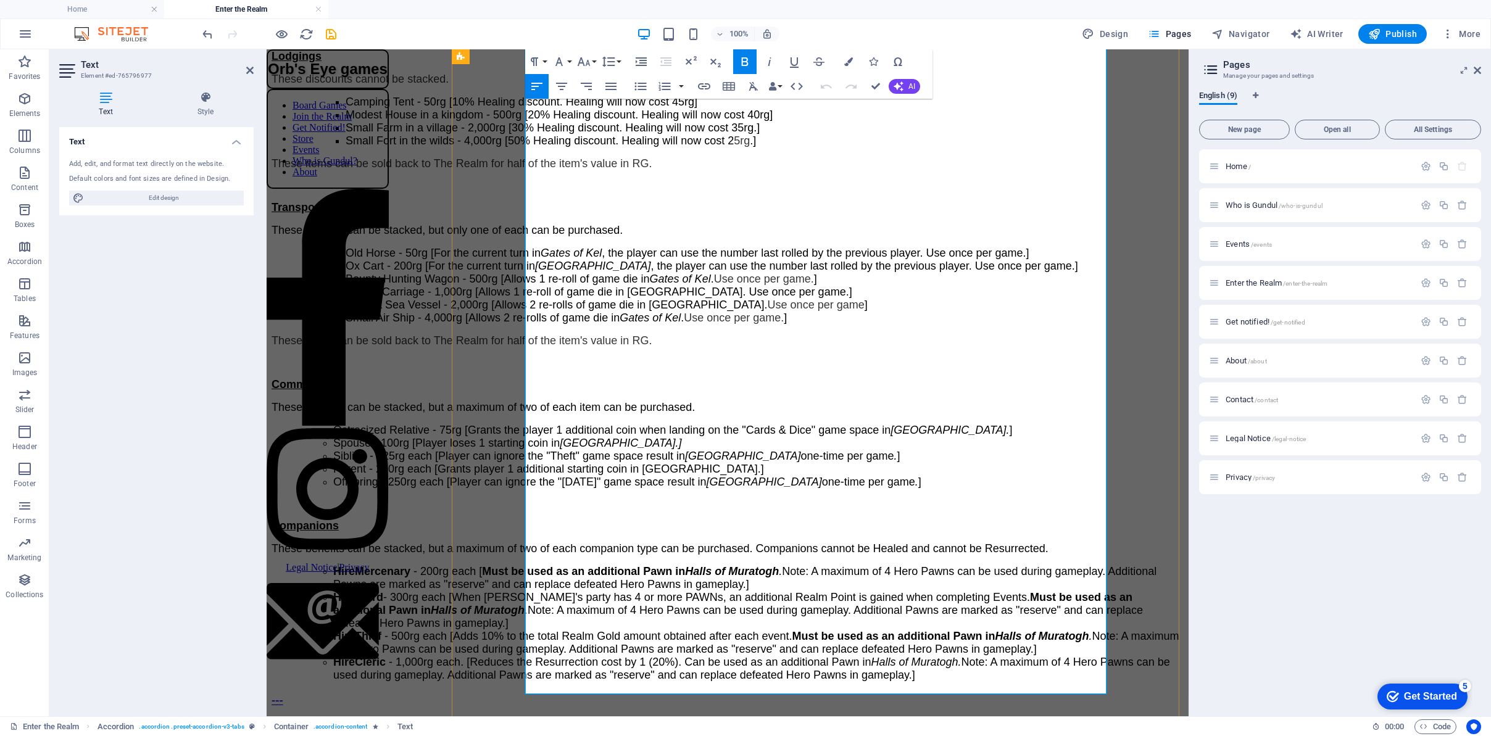
click at [780, 476] on span "Offspring - 250rg each [Player can ignore the "[DATE]" game space result in Mon…" at bounding box center [627, 482] width 588 height 12
click at [772, 499] on p at bounding box center [728, 504] width 912 height 11
click at [1094, 476] on li "Offspring - 250rg each [Player can ignore the "[DATE]" game space result in Mon…" at bounding box center [758, 482] width 851 height 13
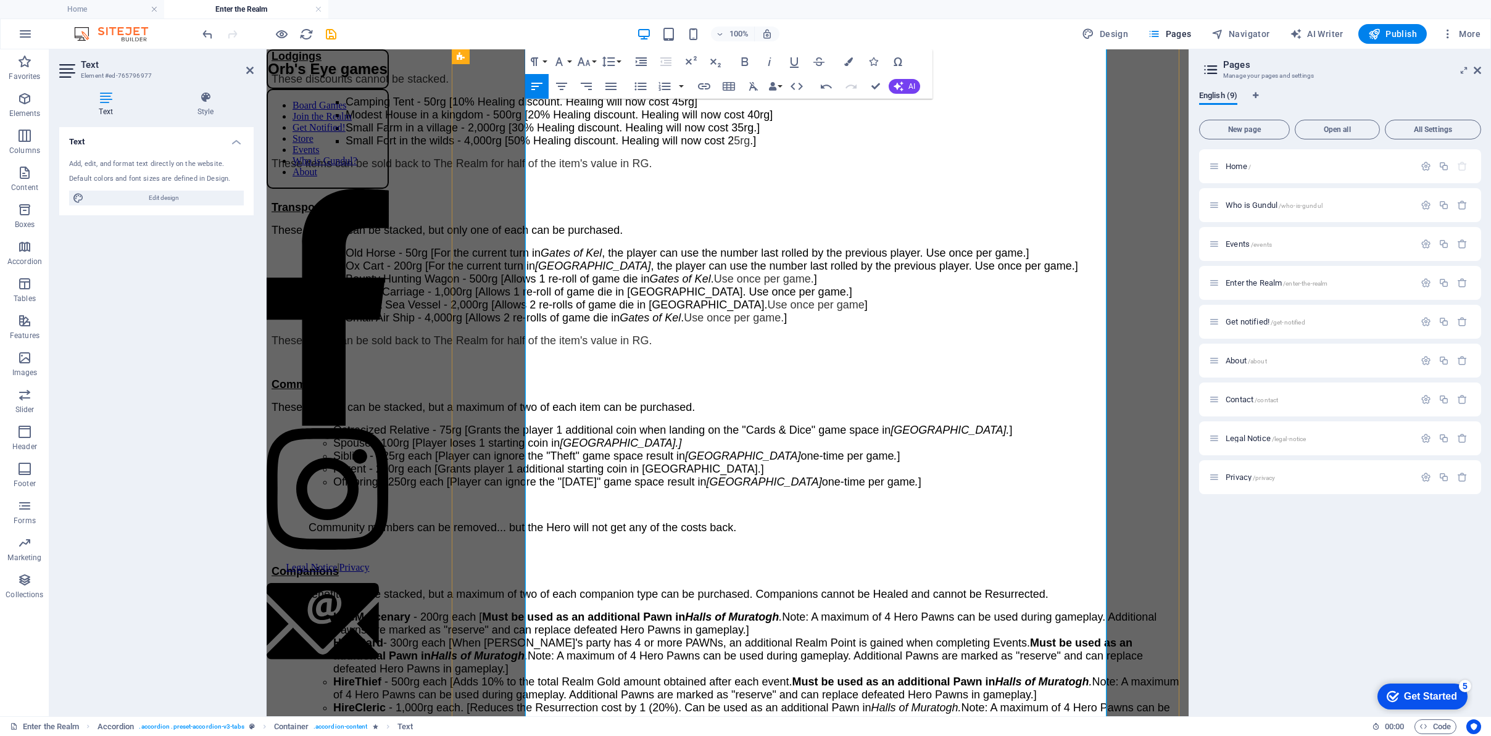
click at [549, 522] on span "​Community members can be removed... but the Hero will not get any of the costs…" at bounding box center [523, 528] width 428 height 12
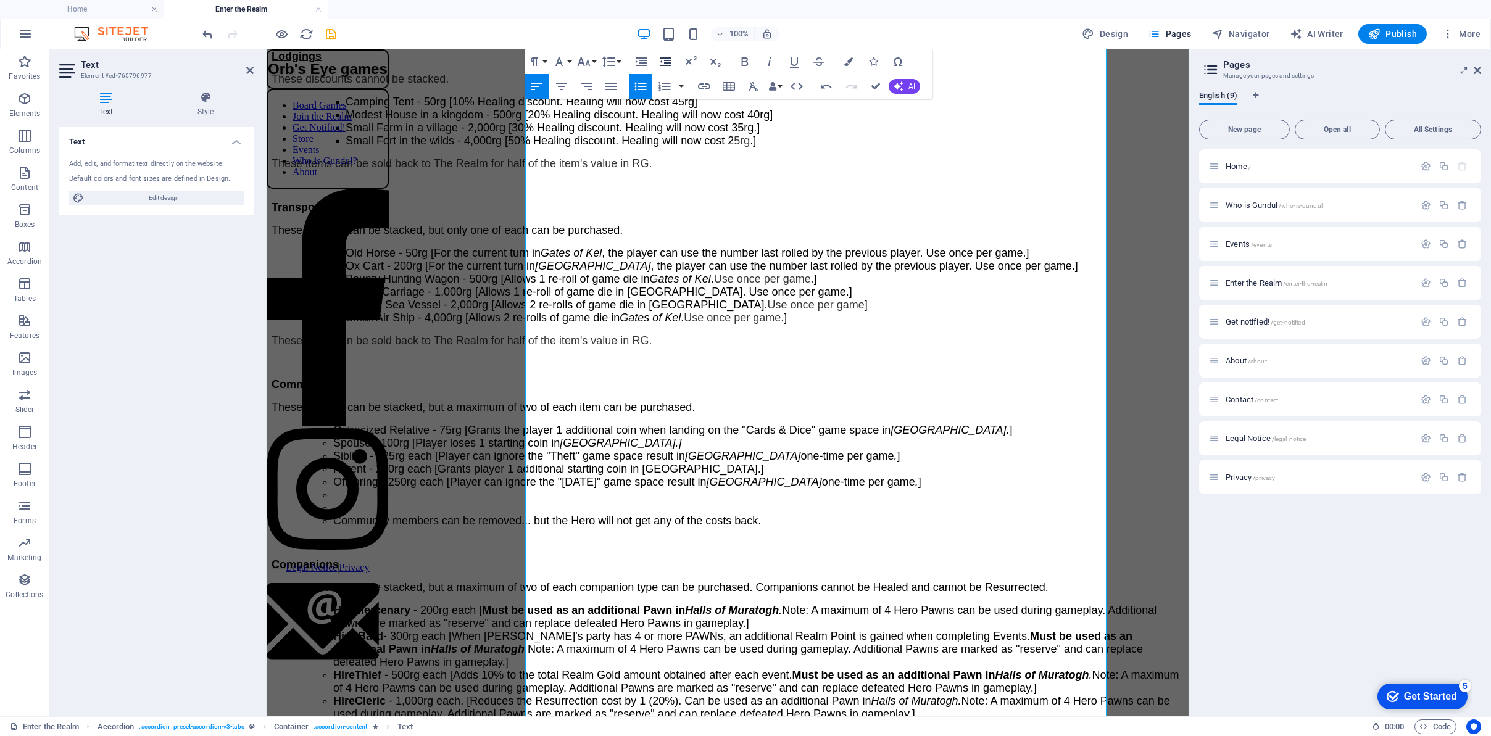
click at [661, 59] on icon "button" at bounding box center [666, 61] width 15 height 15
click at [662, 59] on icon "button" at bounding box center [666, 61] width 15 height 15
click at [663, 59] on icon "button" at bounding box center [666, 61] width 15 height 15
click at [664, 59] on icon "button" at bounding box center [666, 61] width 15 height 15
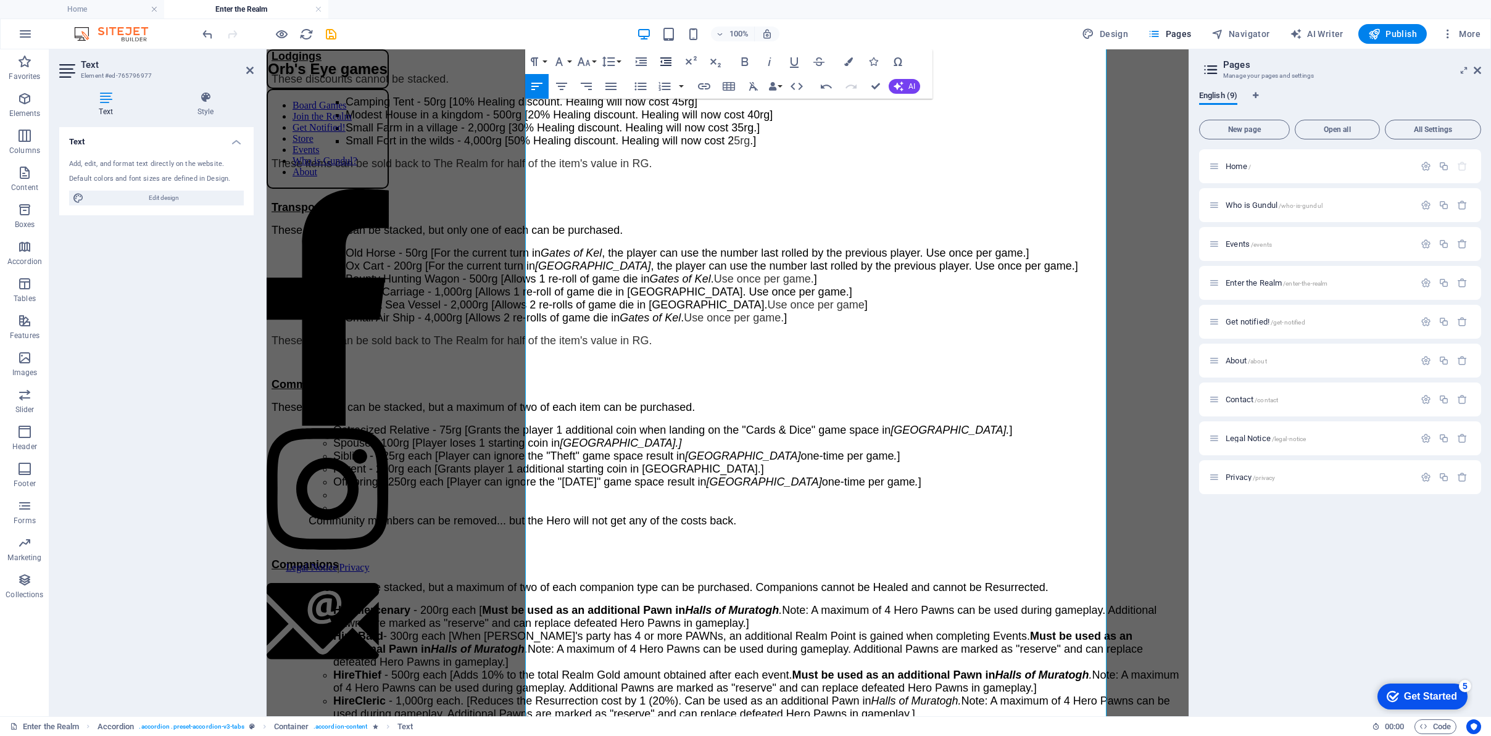
click at [666, 63] on icon "button" at bounding box center [665, 61] width 11 height 9
click at [815, 86] on button "Undo" at bounding box center [826, 86] width 23 height 25
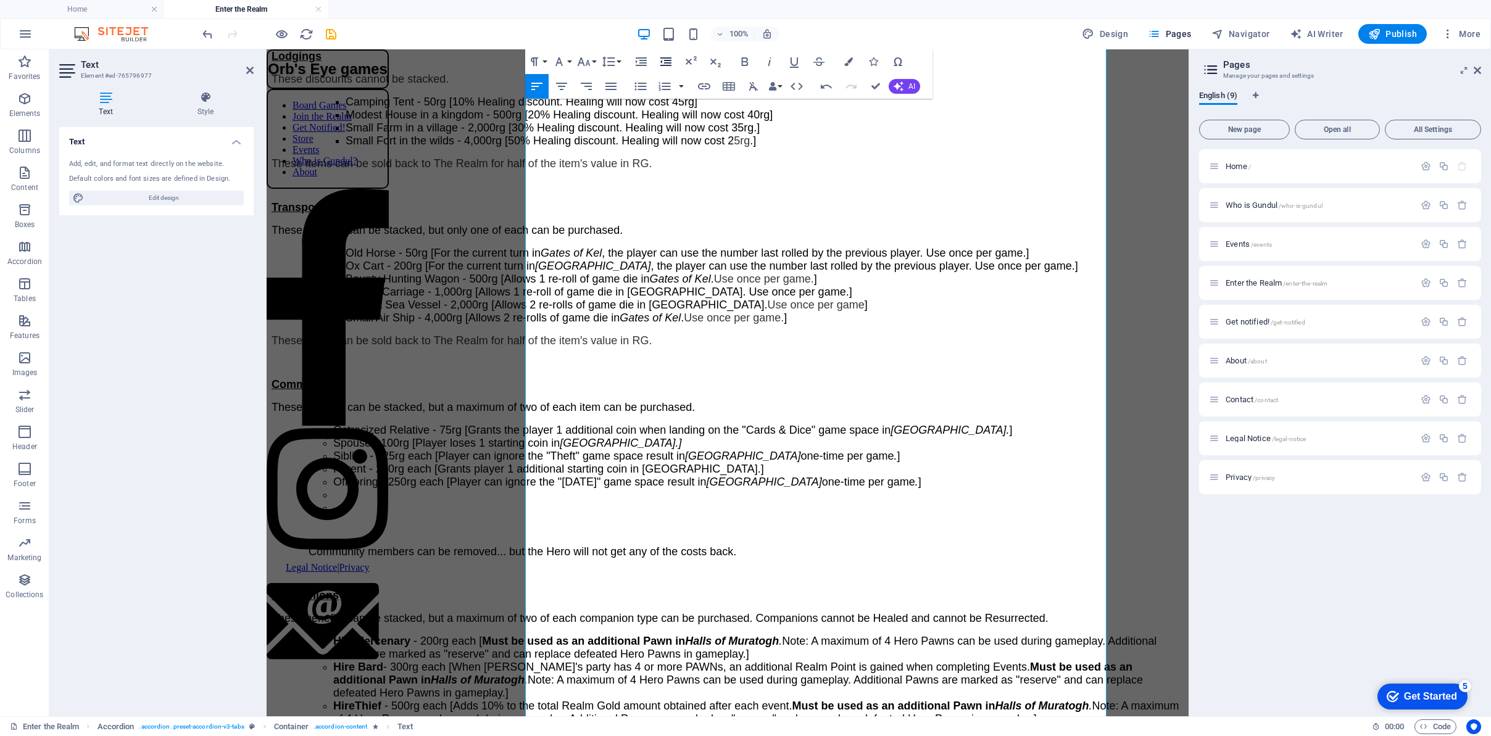
click at [667, 60] on icon "button" at bounding box center [665, 61] width 11 height 9
click at [581, 502] on li at bounding box center [758, 508] width 851 height 13
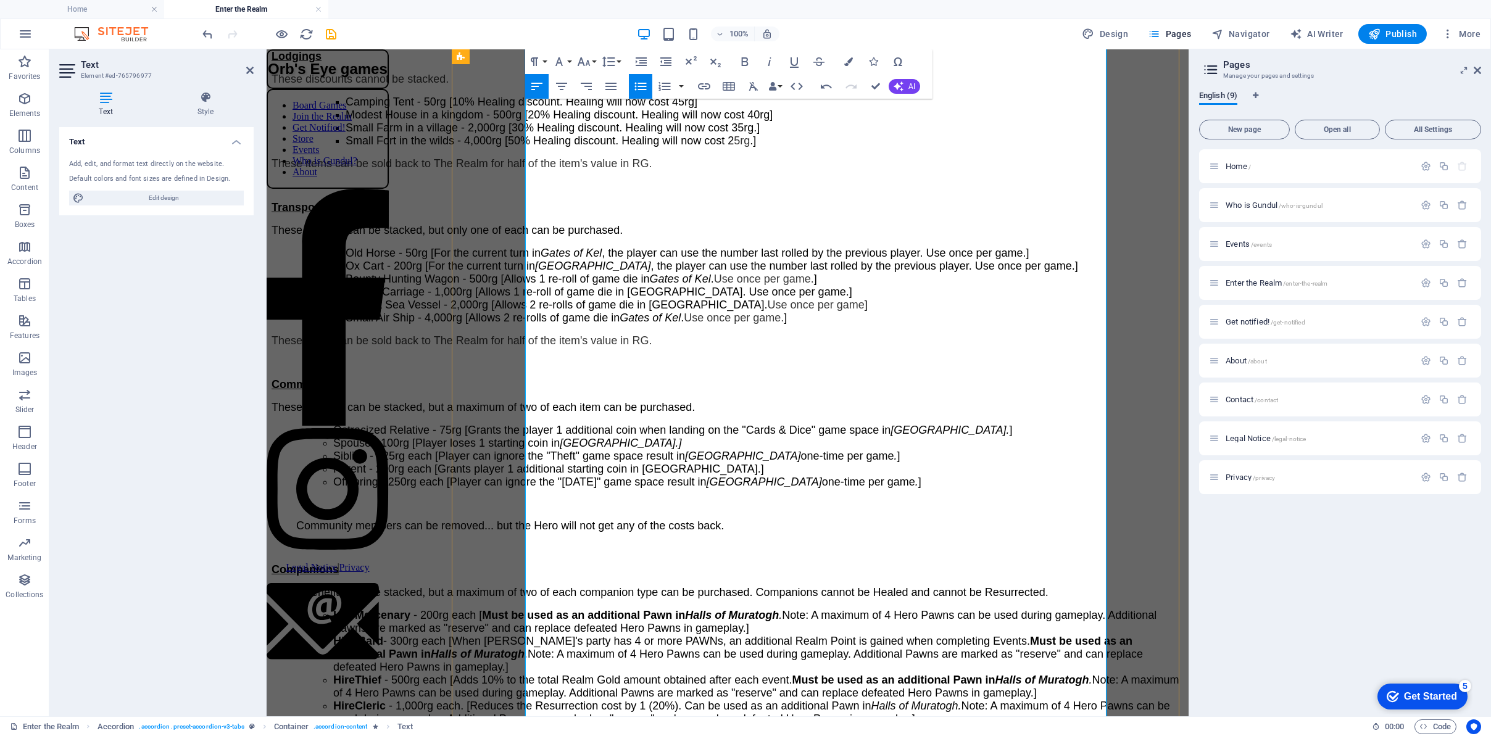
drag, startPoint x: 535, startPoint y: 434, endPoint x: 582, endPoint y: 452, distance: 50.4
click at [536, 520] on span "Community members can be removed... but the Hero will not get any of the costs …" at bounding box center [510, 526] width 428 height 12
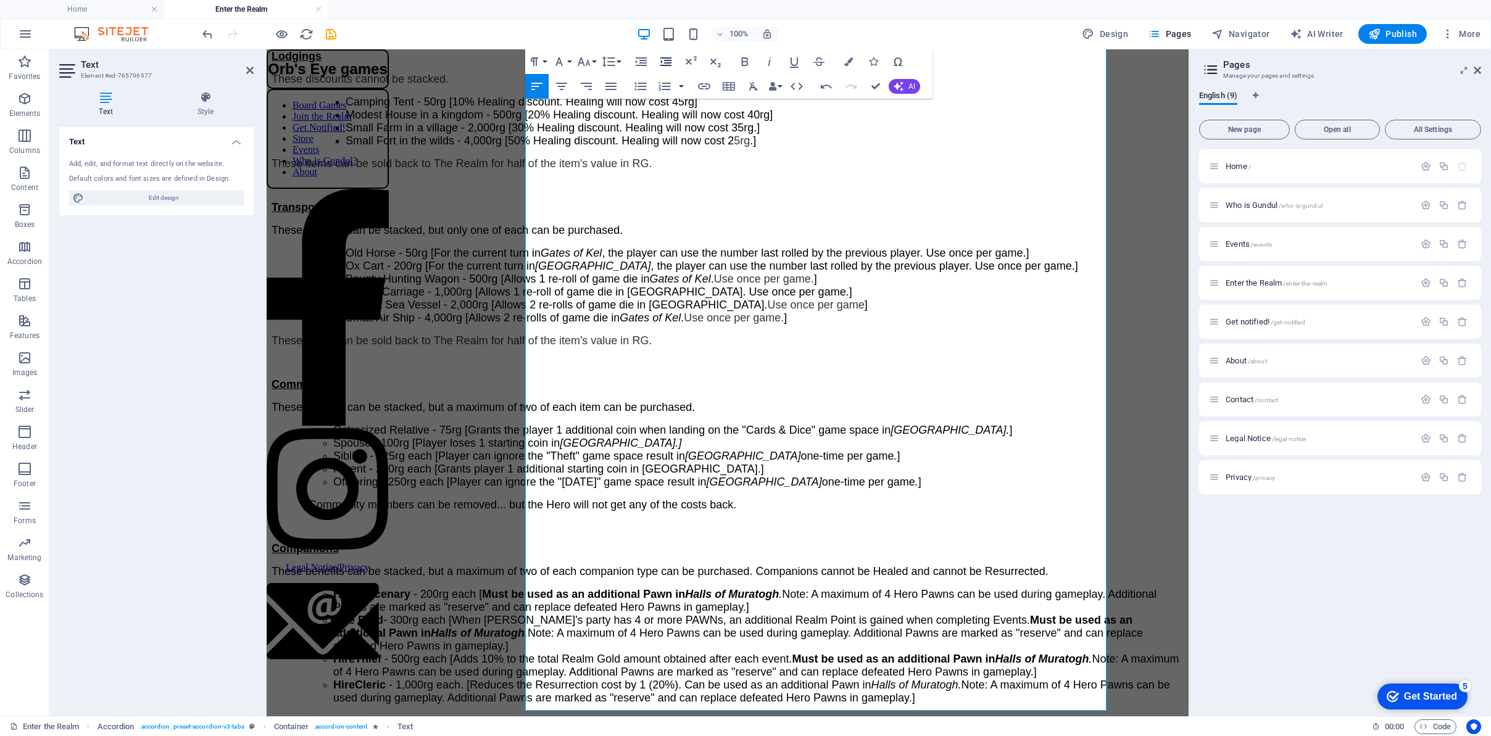
click at [665, 60] on icon "button" at bounding box center [665, 61] width 11 height 9
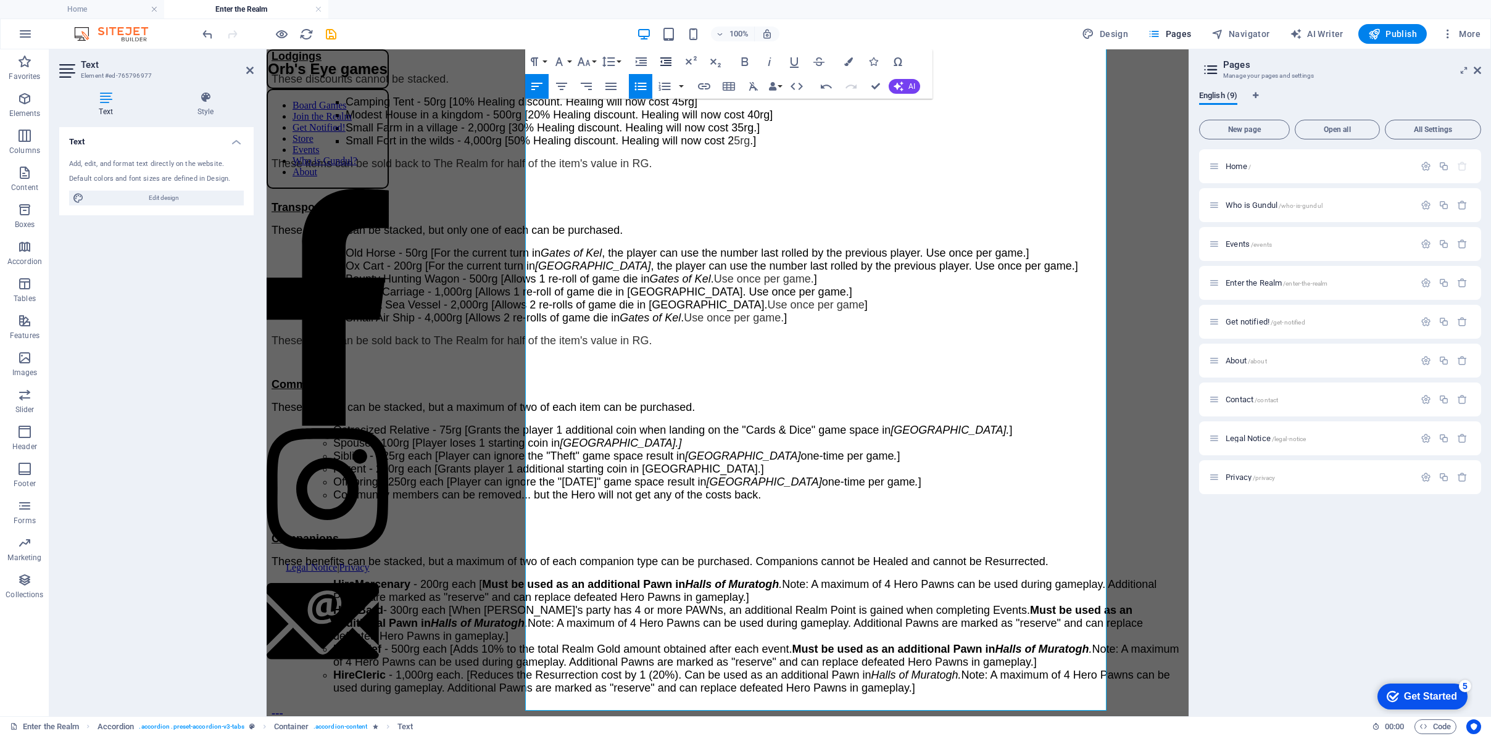
click at [667, 62] on icon "button" at bounding box center [666, 61] width 15 height 15
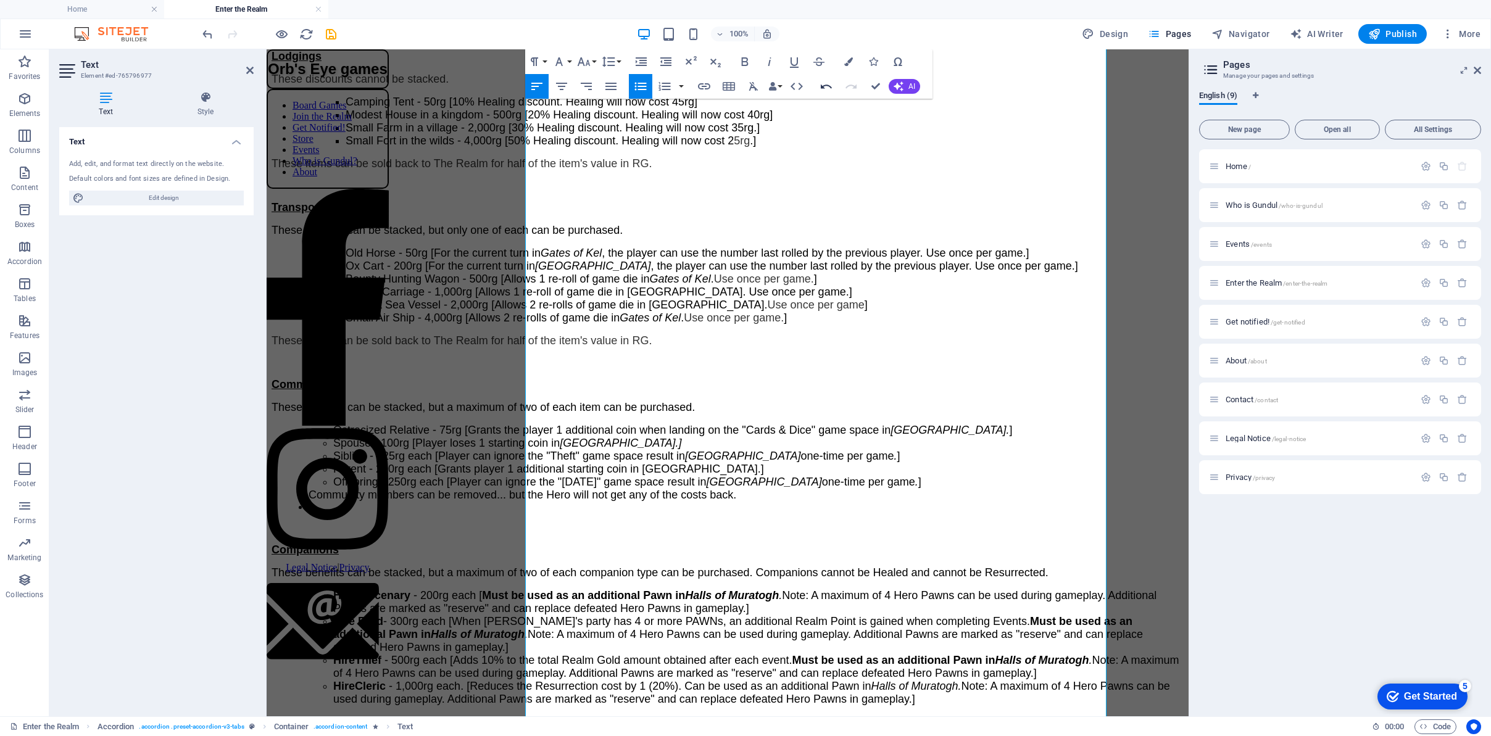
click at [825, 85] on icon "button" at bounding box center [826, 87] width 11 height 4
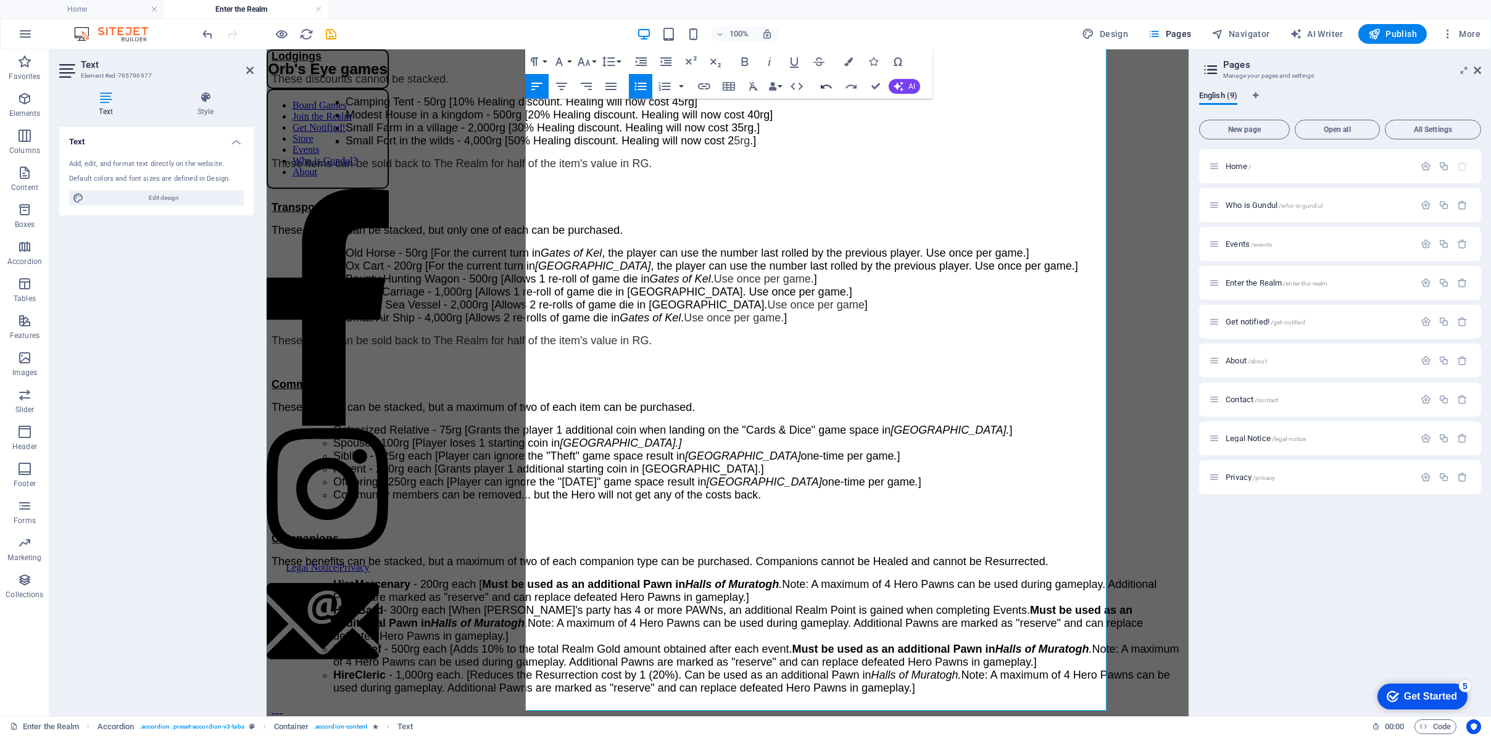
click at [825, 85] on icon "button" at bounding box center [826, 87] width 11 height 4
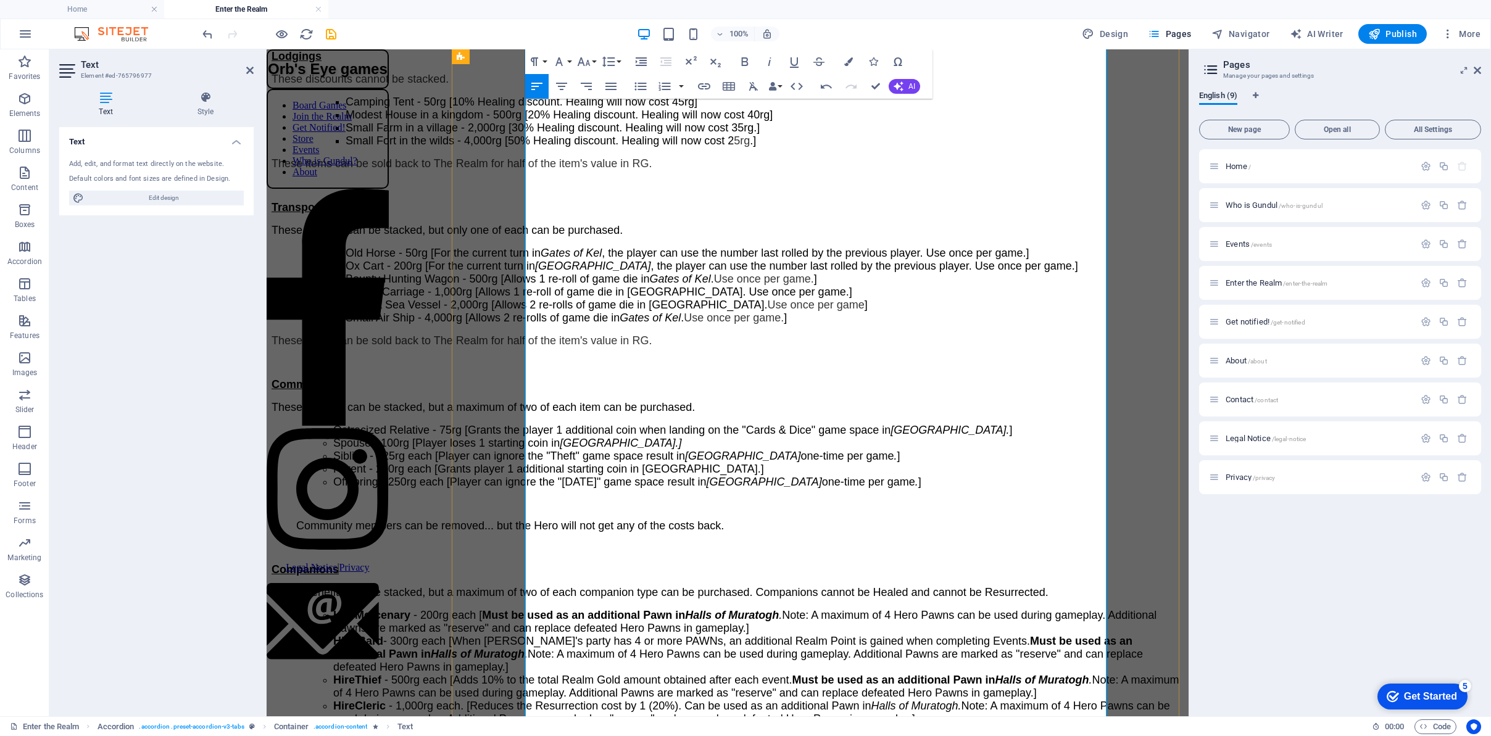
click at [724, 520] on span "Community members can be removed... but the Hero will not get any of the costs …" at bounding box center [510, 526] width 428 height 12
click at [712, 520] on span "Community members can be removed... but the Hero will not get any of the RG bac…" at bounding box center [503, 526] width 415 height 12
click at [691, 520] on span "Community members can be removed... but the Hero will not get any of the RG ." at bounding box center [493, 526] width 395 height 12
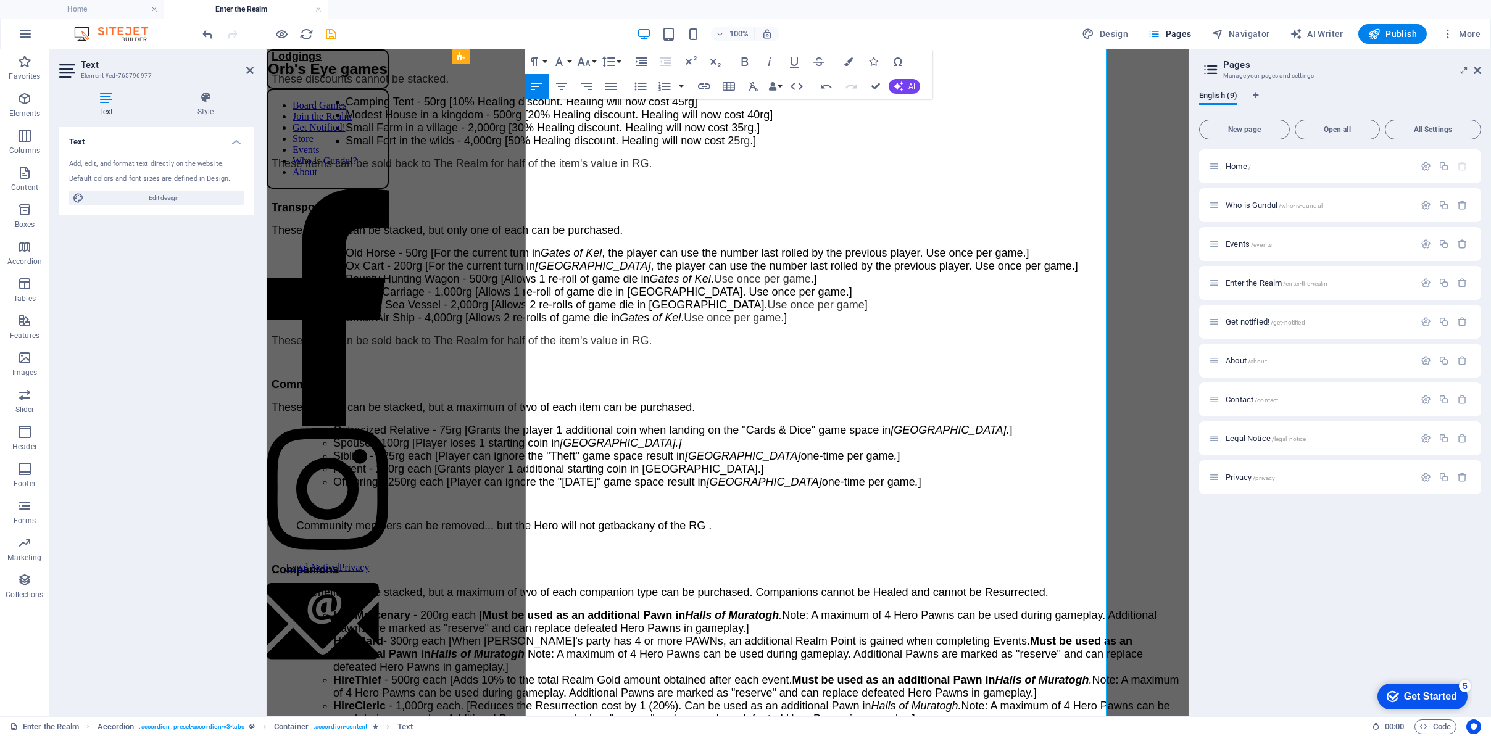
click at [712, 520] on span "Community members can be removed... but the Hero will not get back any of the R…" at bounding box center [503, 526] width 415 height 12
drag, startPoint x: 905, startPoint y: 434, endPoint x: 925, endPoint y: 432, distance: 19.8
click at [712, 520] on span "Community members can be removed... but the Hero will not get back any of the R…" at bounding box center [503, 526] width 415 height 12
click at [681, 520] on span "Community members can be removed... but the Hero will not get back any RG ." at bounding box center [488, 526] width 385 height 12
click at [905, 499] on ul at bounding box center [728, 504] width 912 height 11
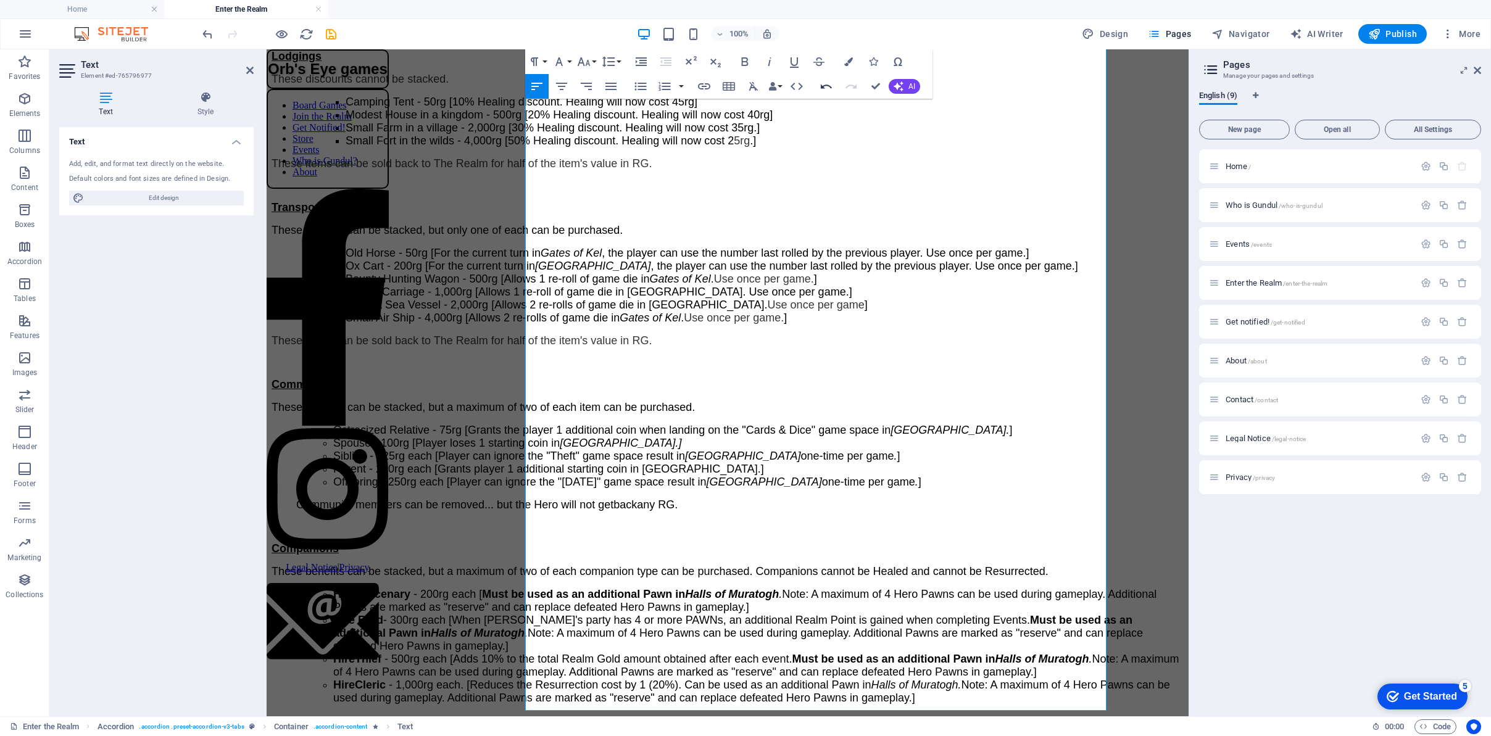
click at [821, 88] on icon "button" at bounding box center [826, 87] width 11 height 4
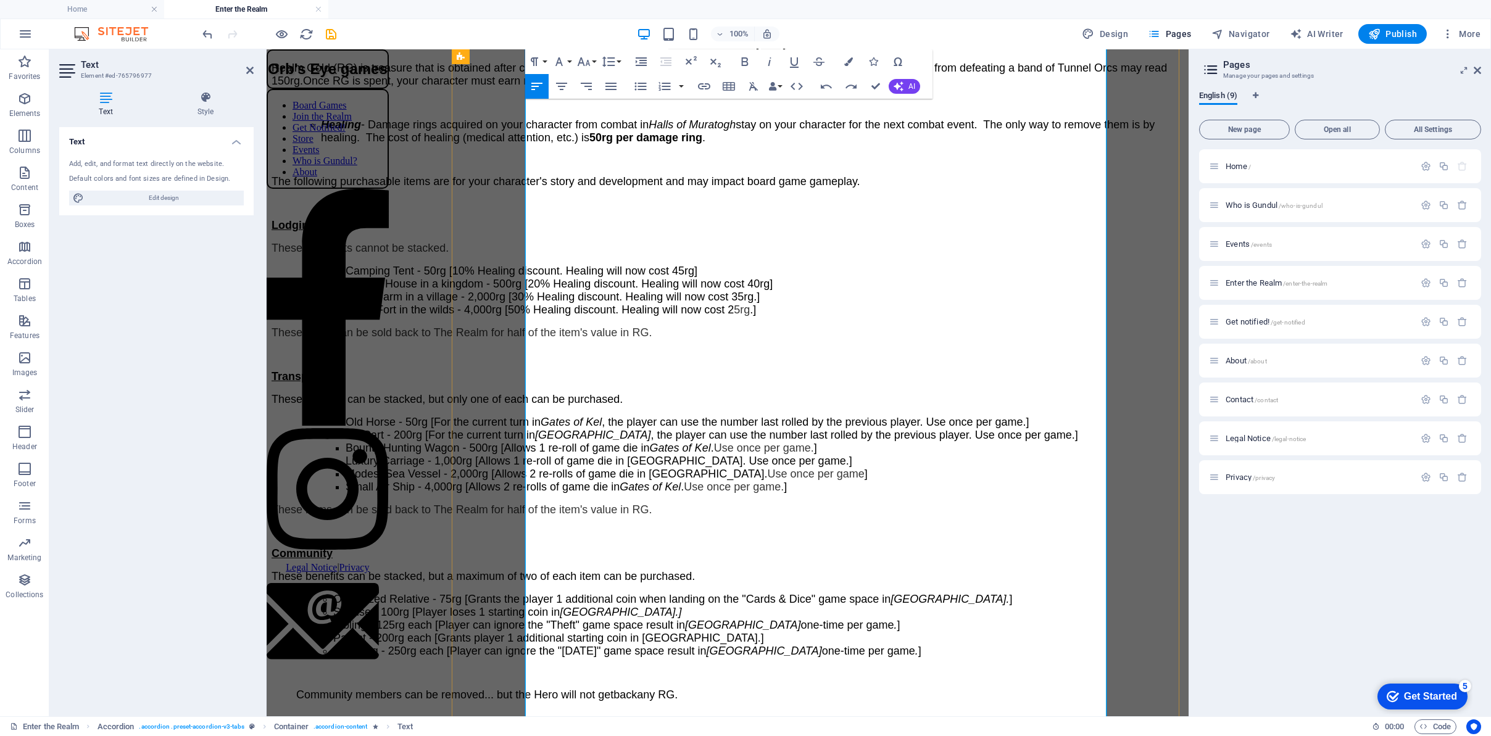
scroll to position [2478, 0]
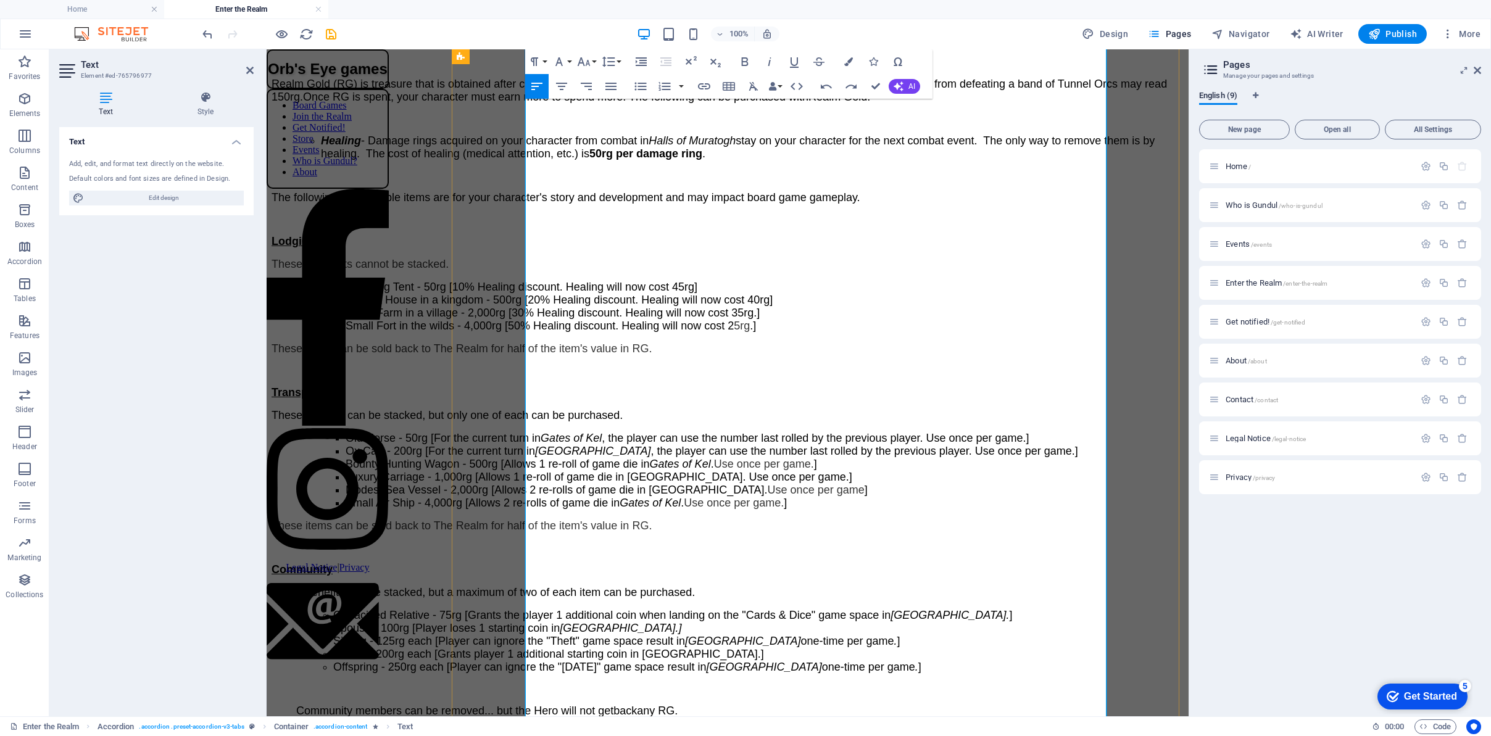
click at [528, 520] on span "These items can be sold back to The Realm for half of the item's value in RG." at bounding box center [462, 526] width 380 height 12
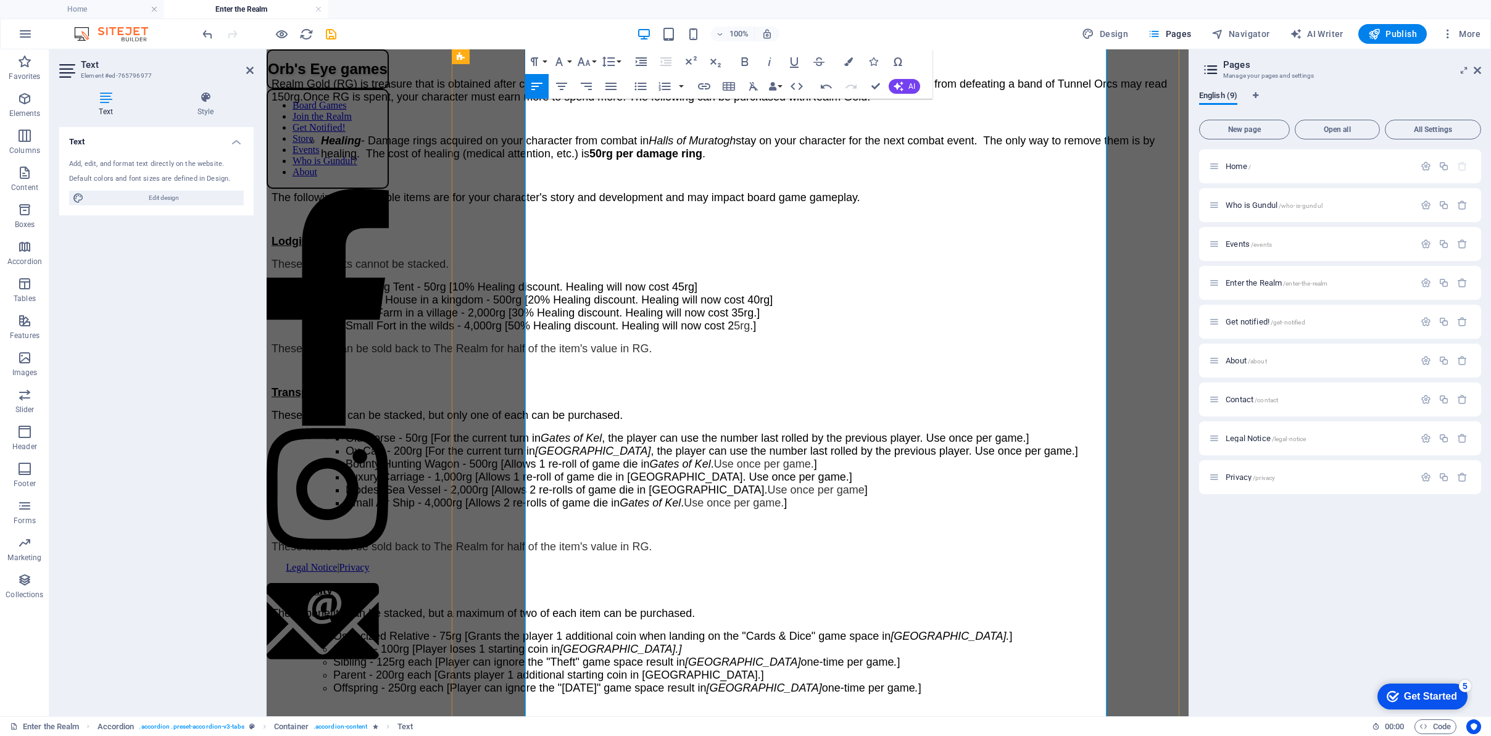
click at [527, 343] on p "These items can be sold back to The Realm for half of the item's value in RG." at bounding box center [728, 349] width 912 height 13
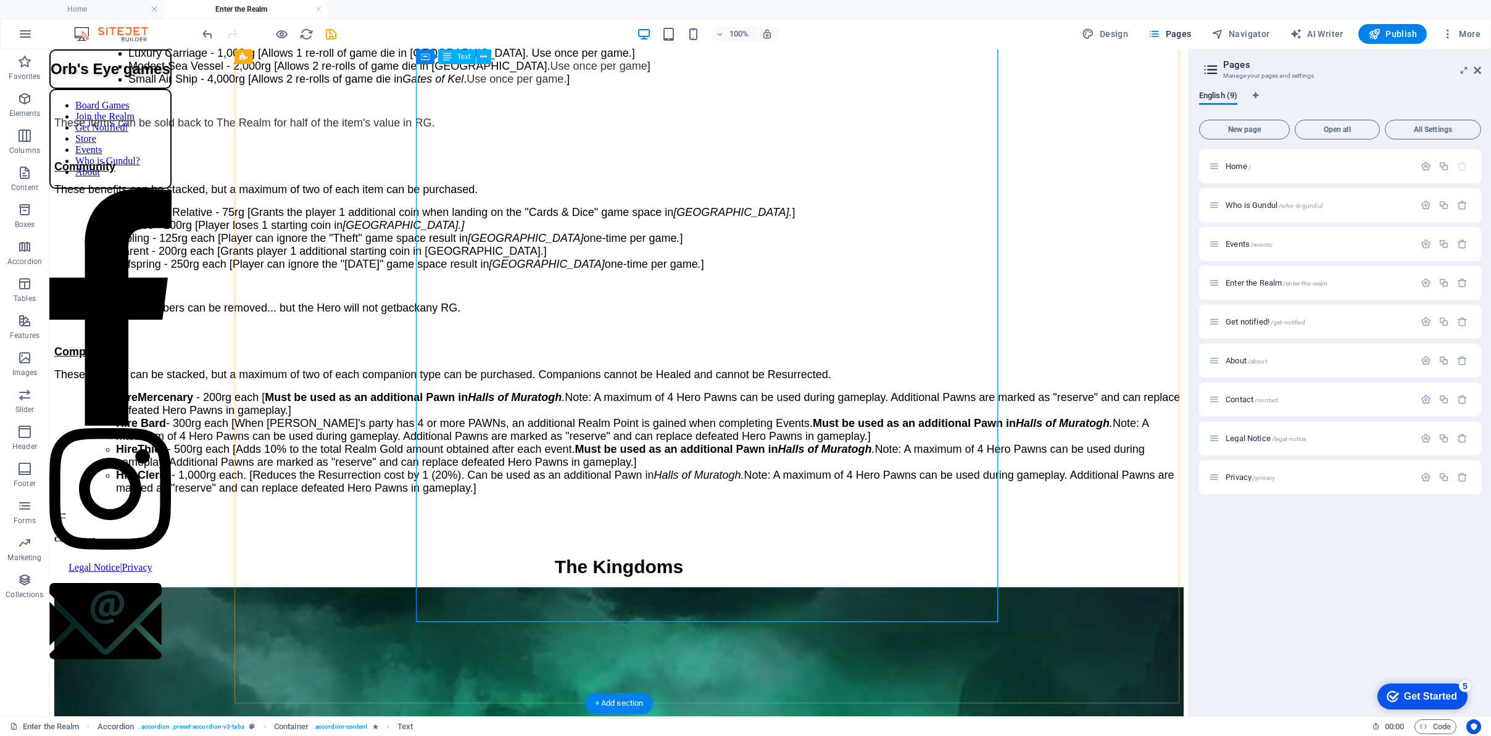
scroll to position [2880, 0]
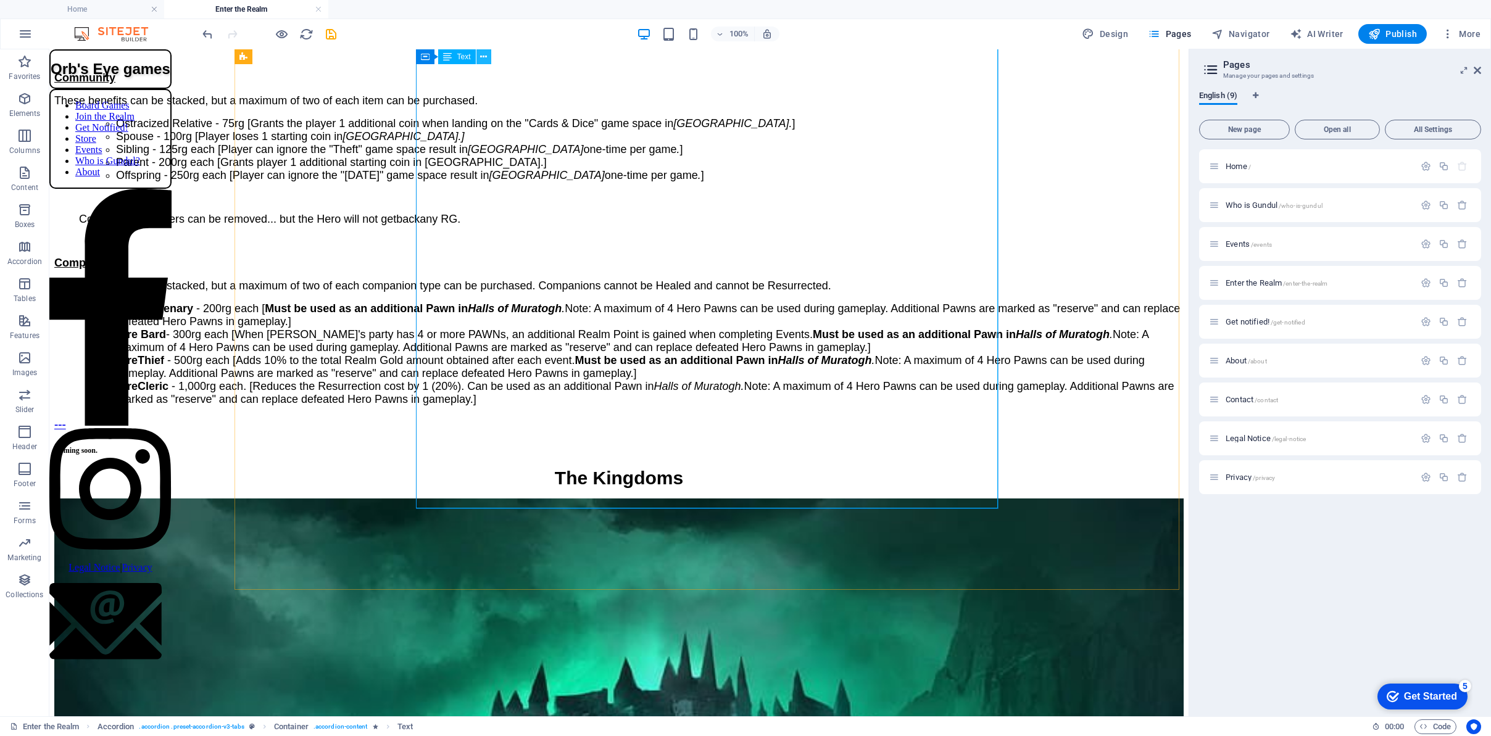
click at [479, 58] on button at bounding box center [484, 56] width 15 height 15
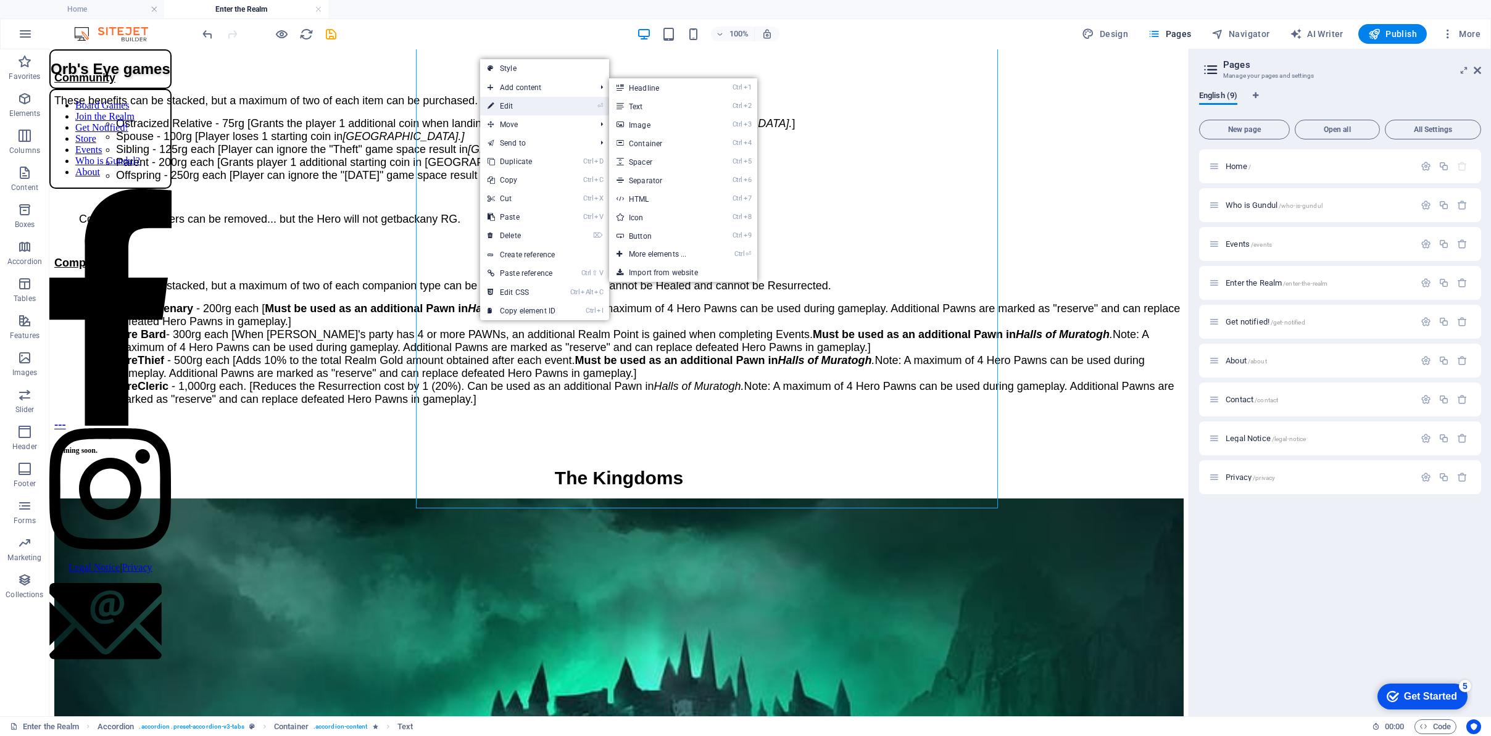
click at [494, 99] on link "⏎ Edit" at bounding box center [521, 106] width 83 height 19
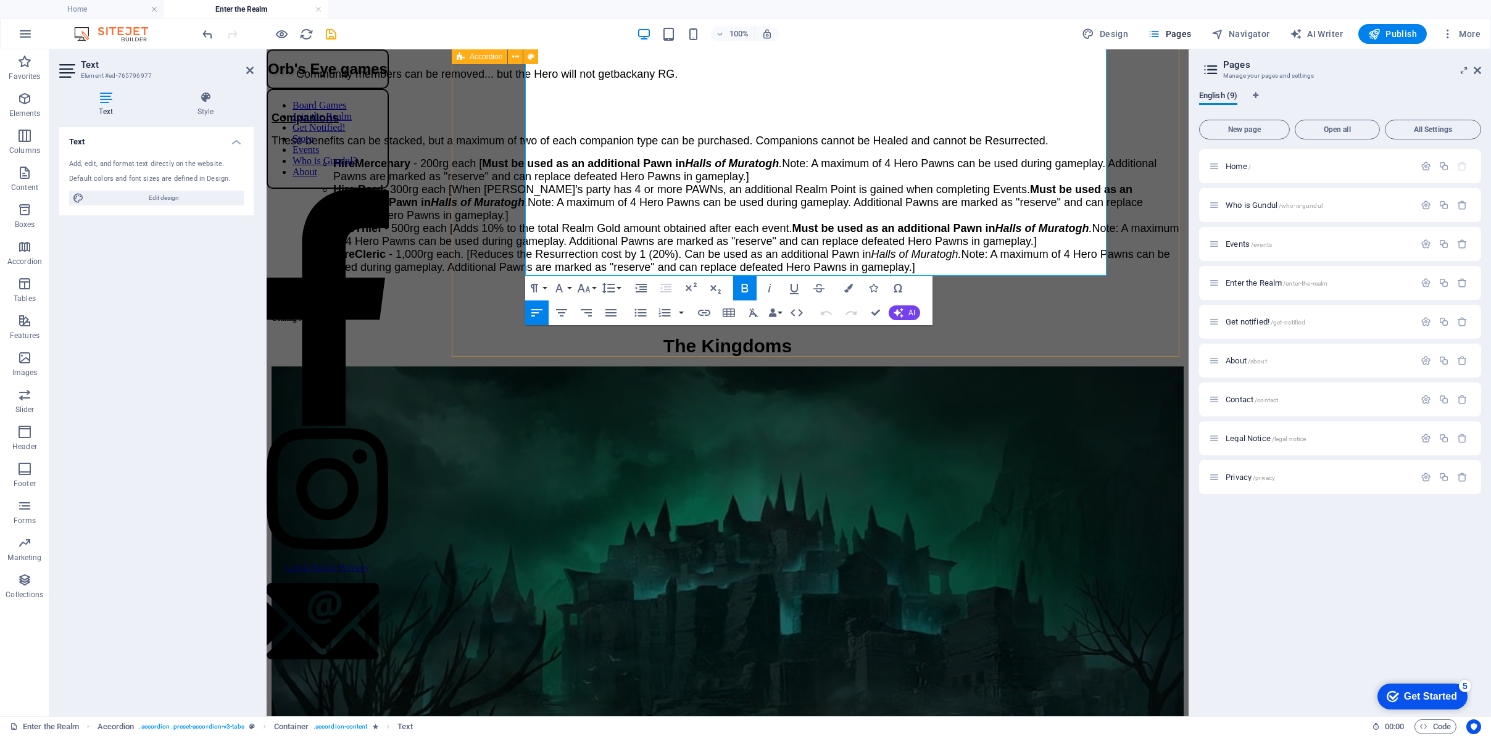
scroll to position [2971, 0]
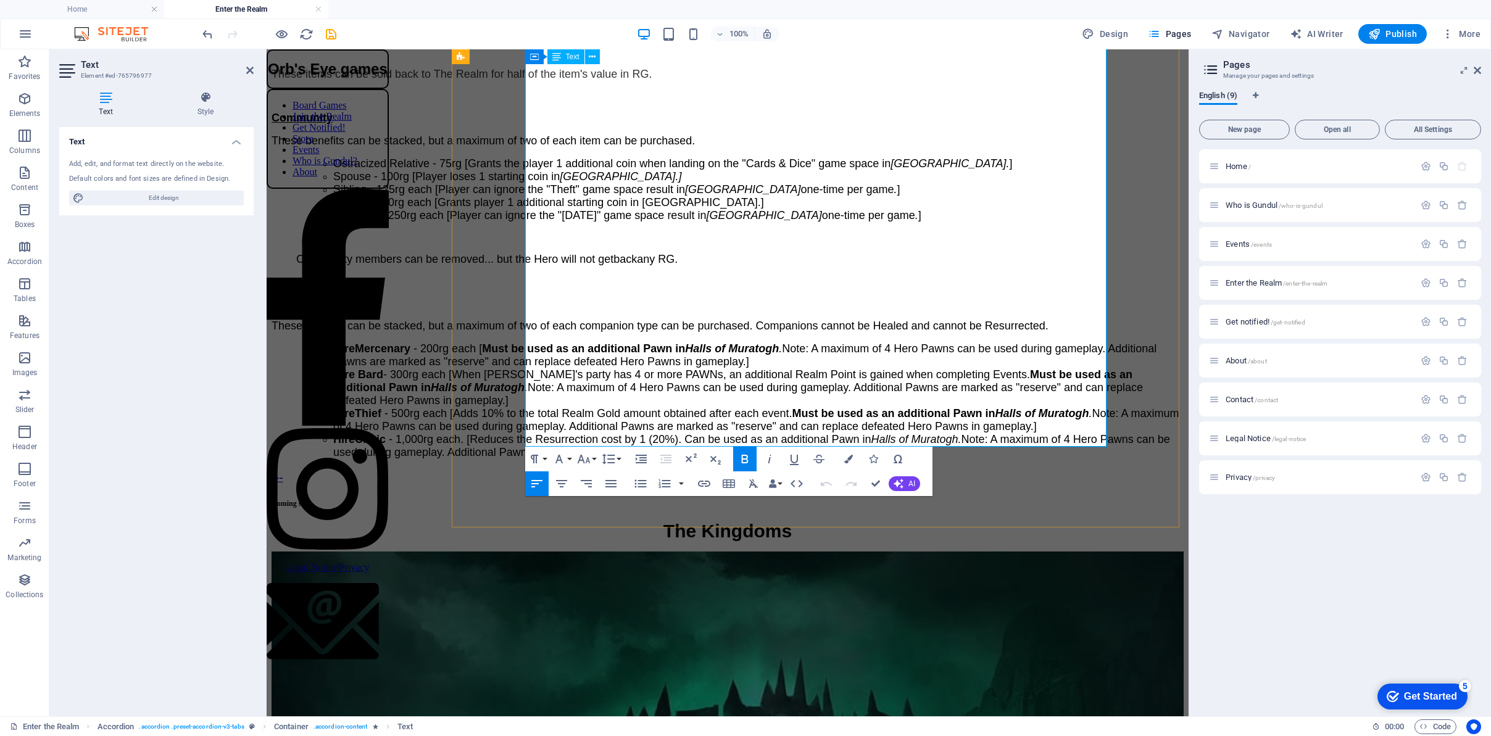
click at [764, 320] on p "These benefits can be stacked, but a maximum of two of each companion type can …" at bounding box center [728, 326] width 912 height 13
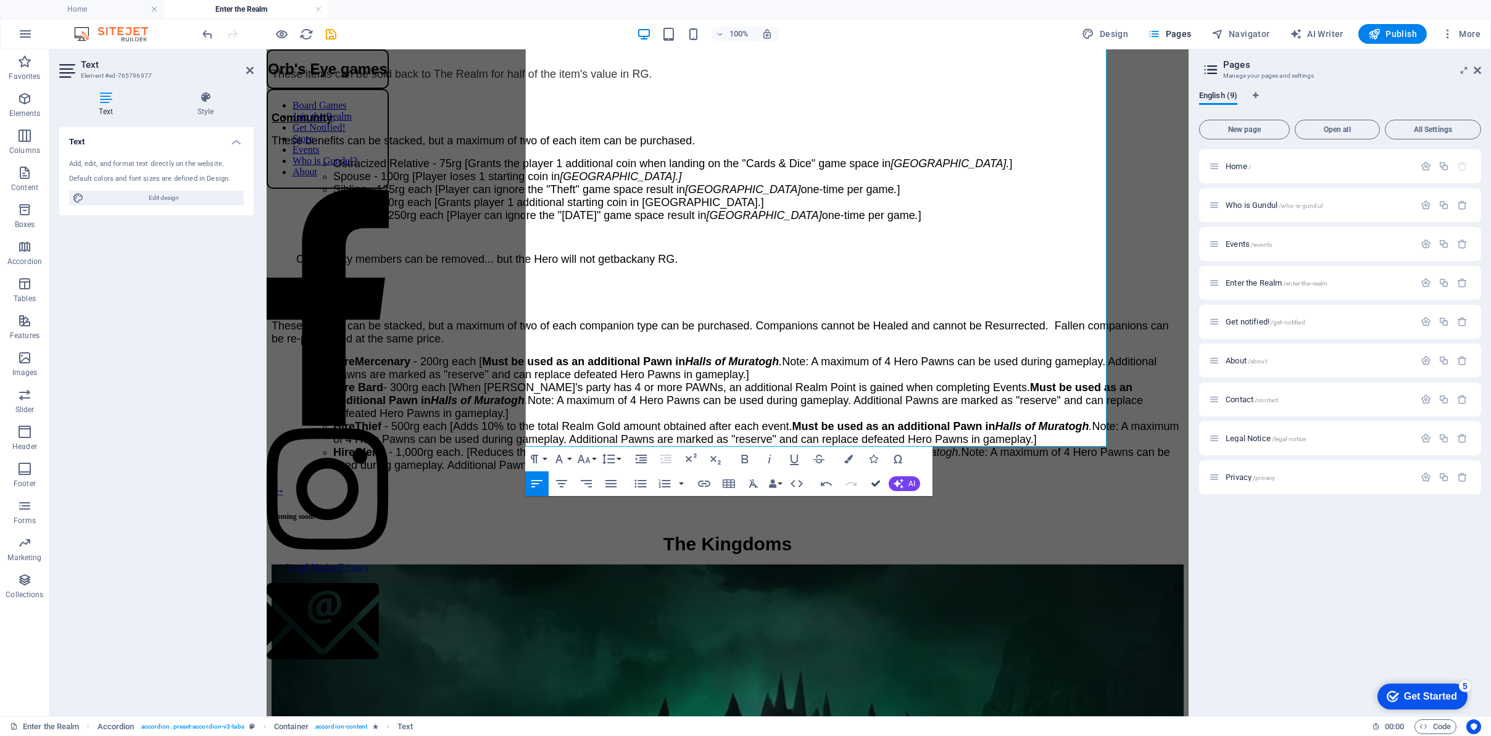
scroll to position [2942, 0]
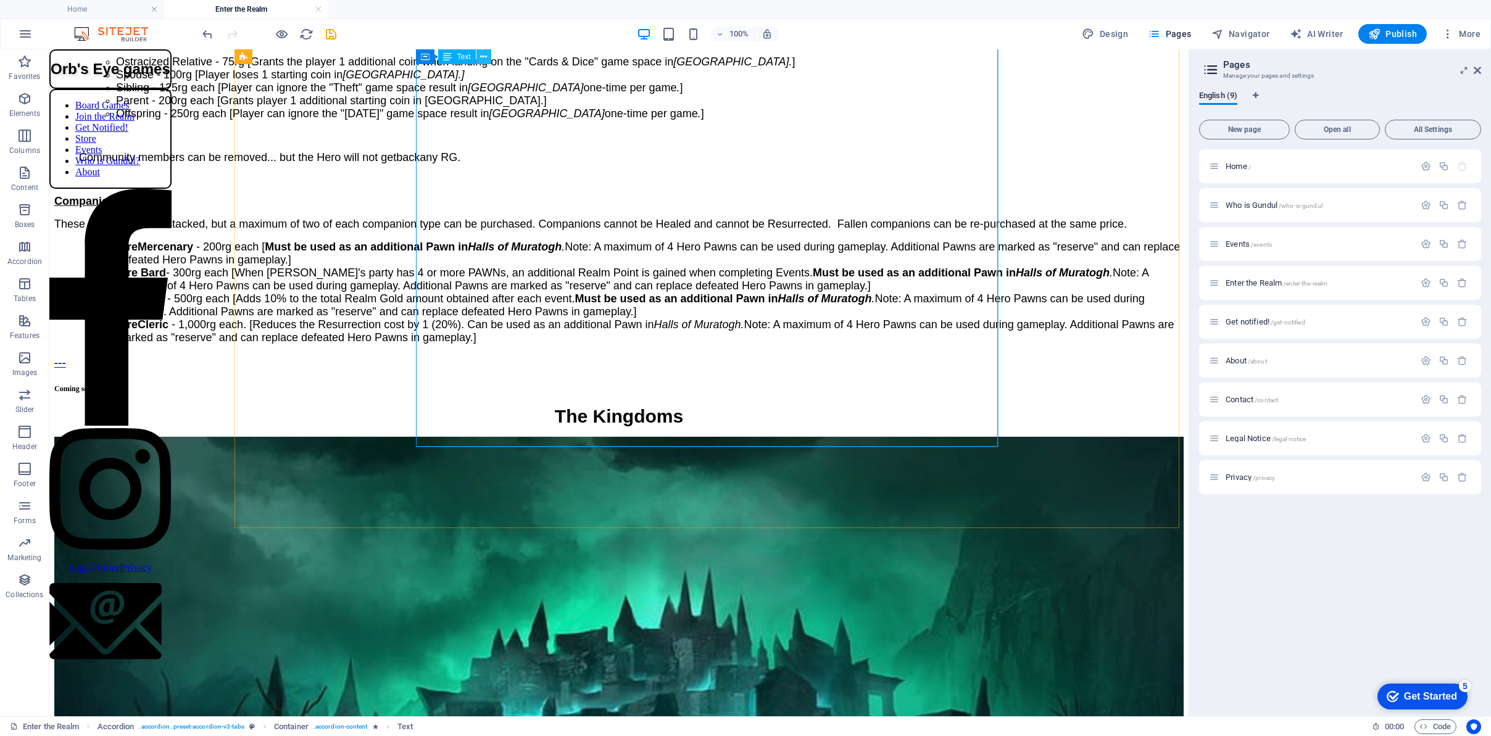
click at [481, 53] on icon at bounding box center [483, 57] width 7 height 13
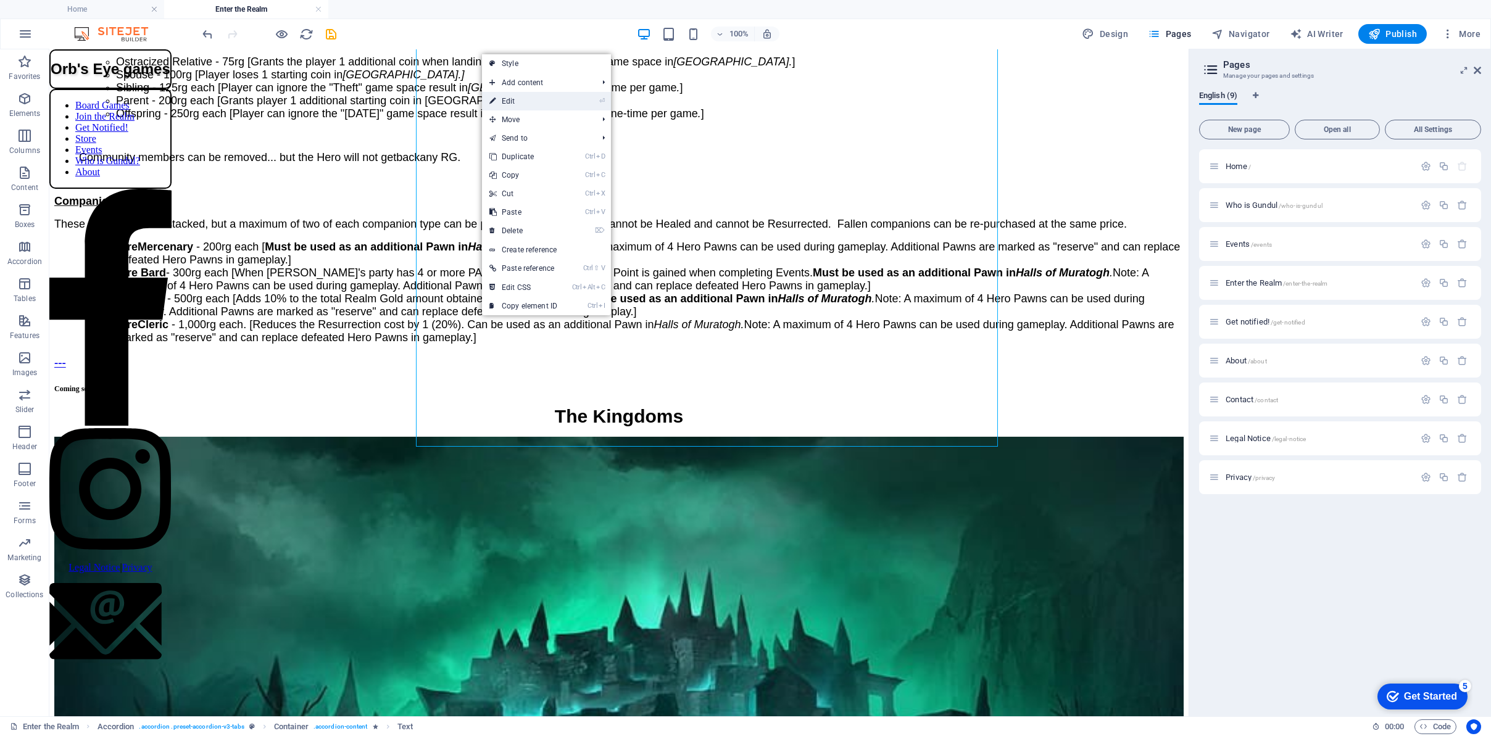
click at [509, 98] on link "⏎ Edit" at bounding box center [523, 101] width 83 height 19
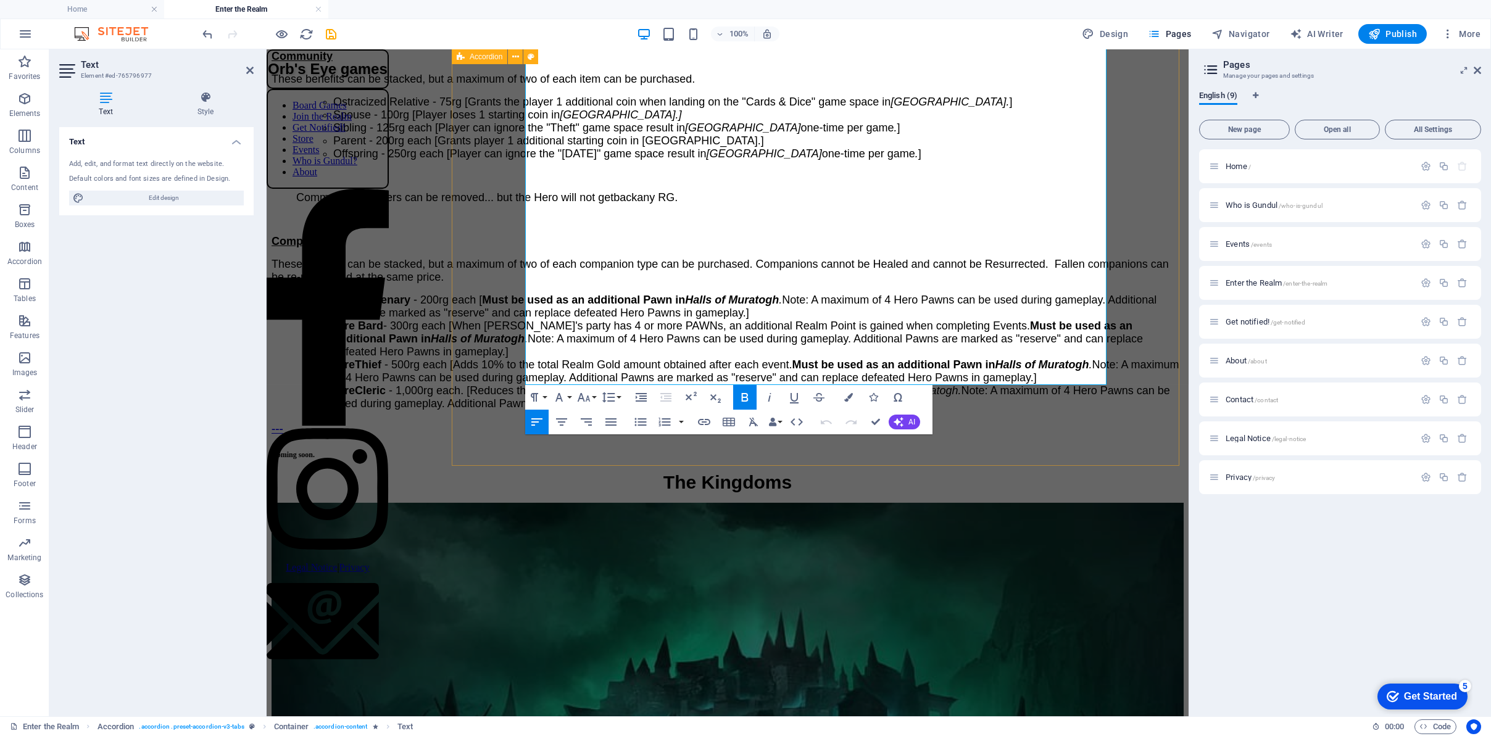
scroll to position [2910, 0]
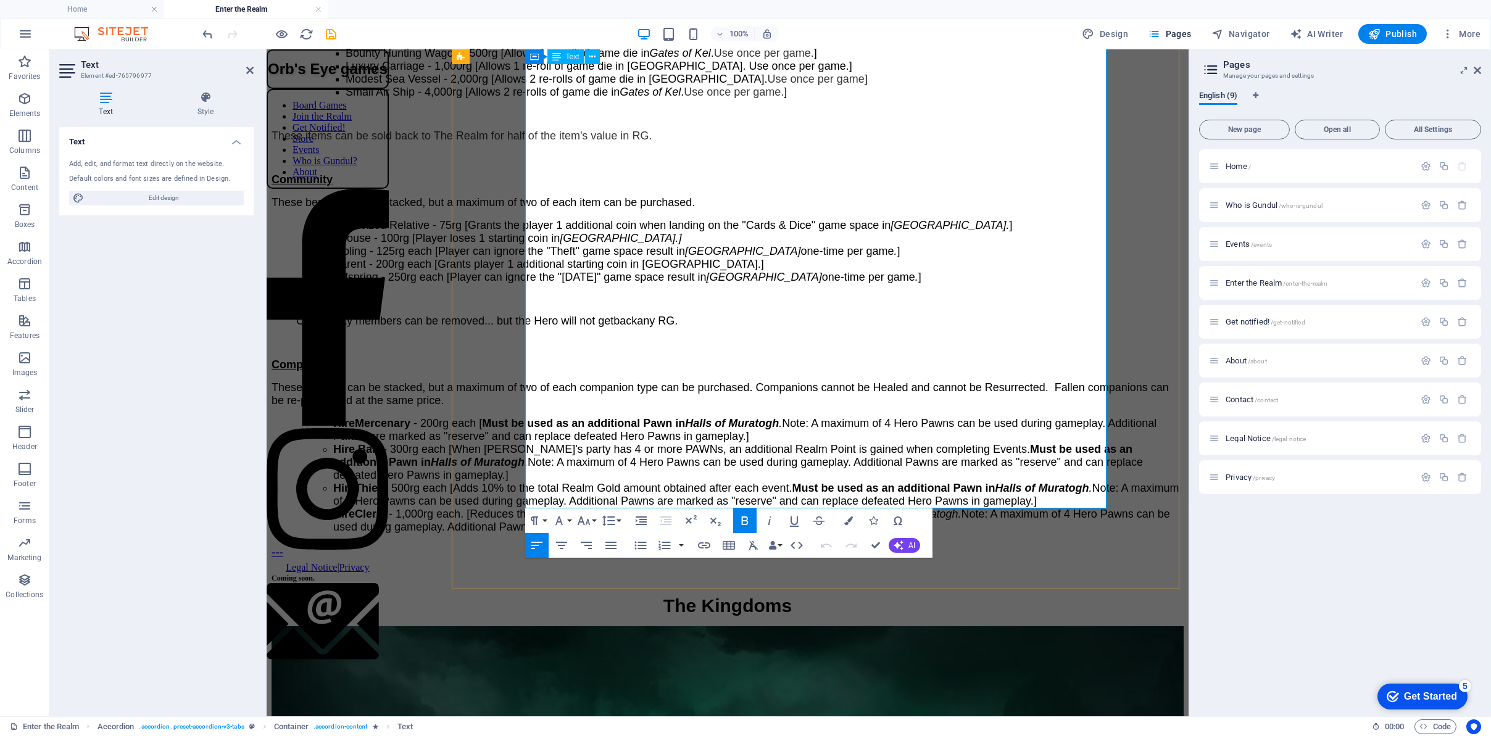
click at [962, 381] on span "These benefits can be stacked, but a maximum of two of each companion type can …" at bounding box center [720, 393] width 897 height 25
click at [977, 381] on span "These benefits can be stacked, but a maximum of two of each companion type can …" at bounding box center [720, 393] width 897 height 25
drag, startPoint x: 977, startPoint y: 279, endPoint x: 1018, endPoint y: 280, distance: 41.4
click at [1018, 381] on span "These benefits can be stacked, but a maximum of two of each companion type can …" at bounding box center [720, 393] width 897 height 25
drag, startPoint x: 1042, startPoint y: 283, endPoint x: 991, endPoint y: 280, distance: 51.3
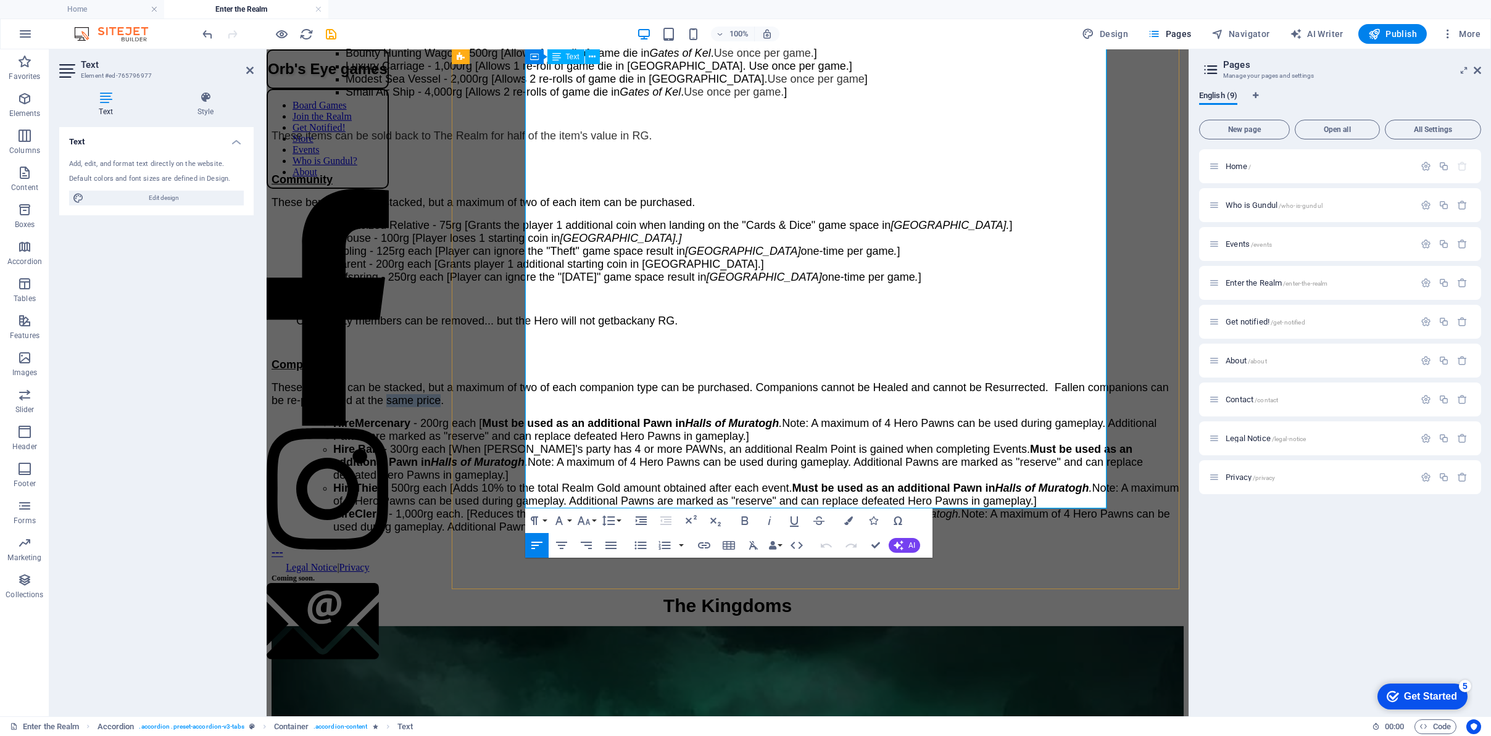
click at [991, 381] on span "These benefits can be stacked, but a maximum of two of each companion type can …" at bounding box center [720, 393] width 897 height 25
click at [589, 52] on icon at bounding box center [592, 57] width 7 height 13
drag, startPoint x: 570, startPoint y: 110, endPoint x: 591, endPoint y: 90, distance: 29.2
click at [570, 219] on li "Ostracized Relative - 75rg [Grants the player 1 additional coin when landing on…" at bounding box center [758, 225] width 851 height 13
drag, startPoint x: 873, startPoint y: 543, endPoint x: 818, endPoint y: 470, distance: 91.2
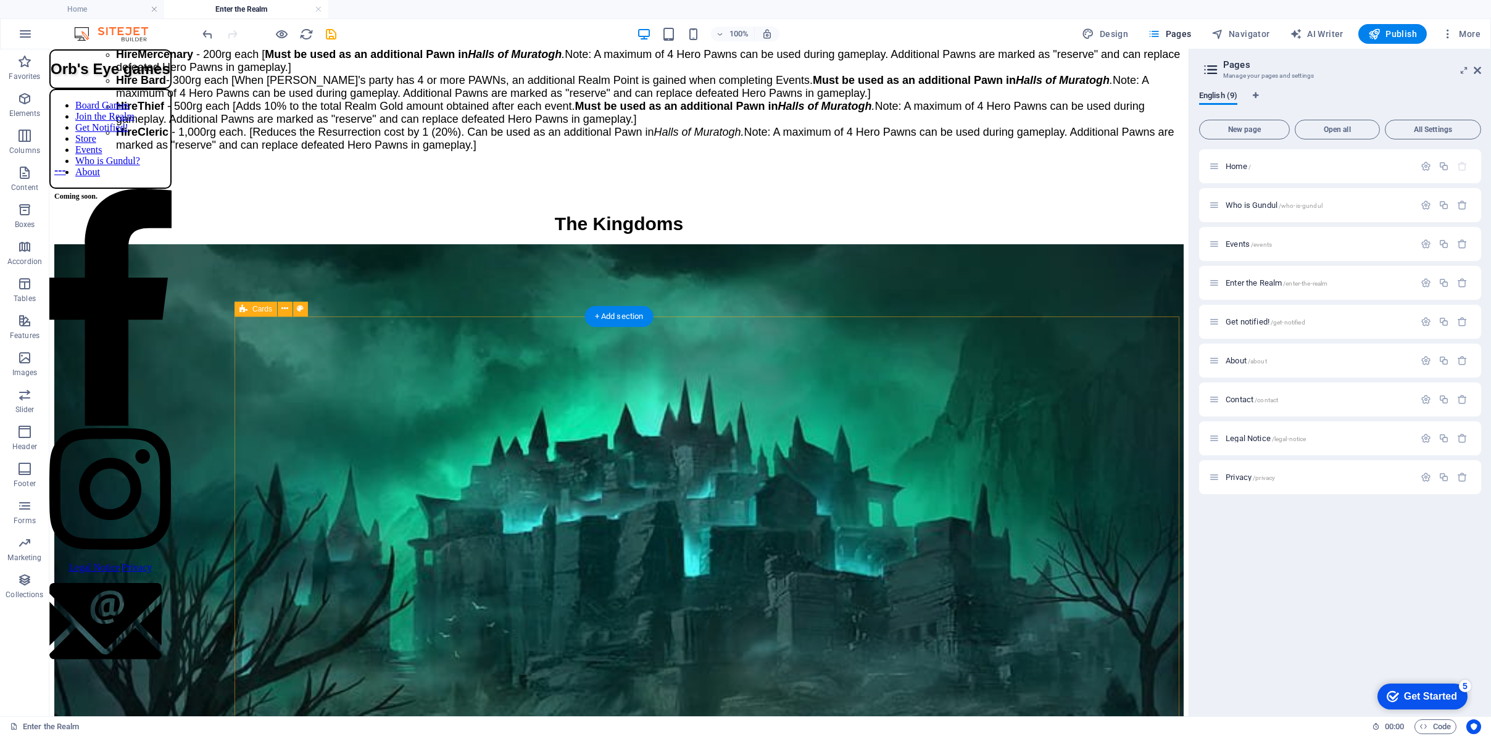
scroll to position [3127, 0]
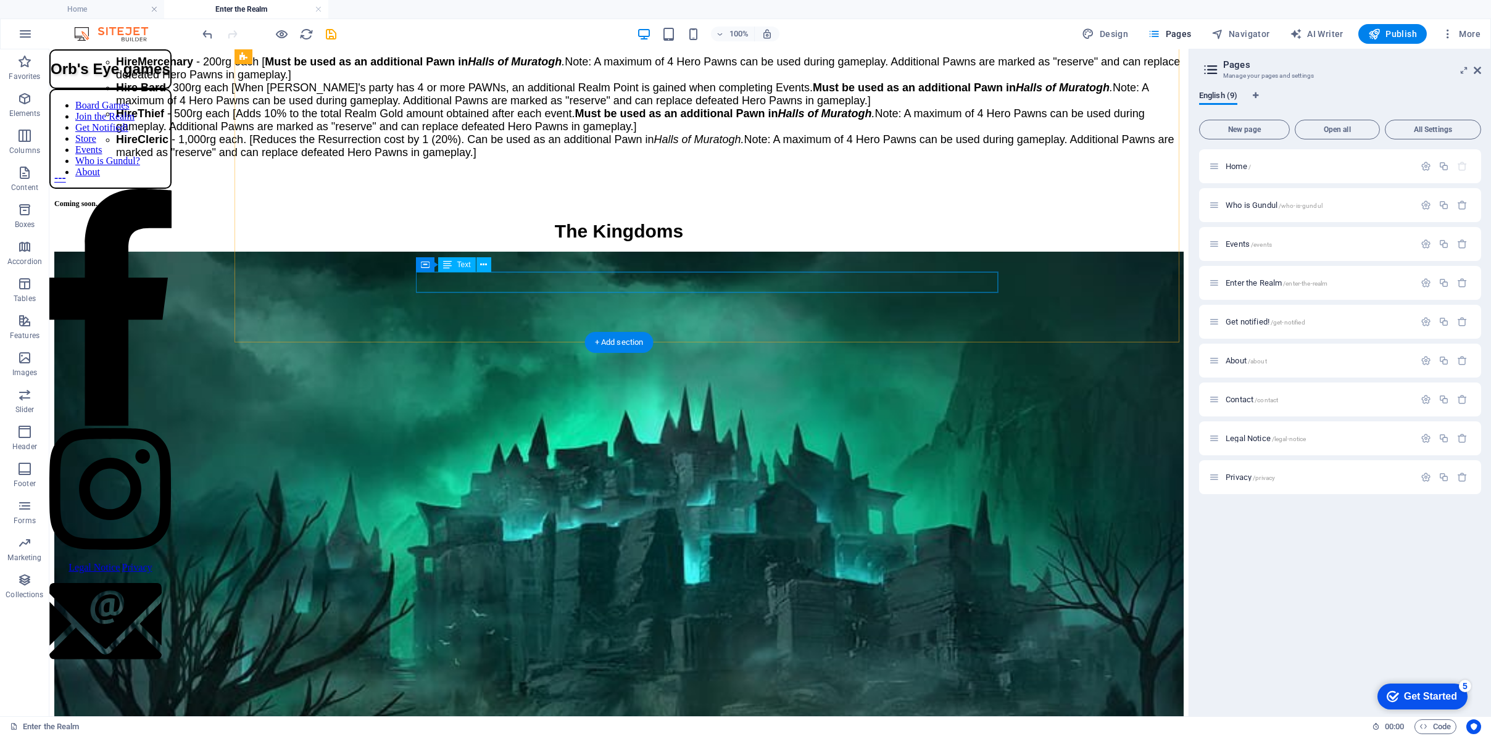
click at [467, 209] on div "Coming soon." at bounding box center [619, 203] width 1130 height 14
click at [479, 265] on button at bounding box center [484, 264] width 15 height 15
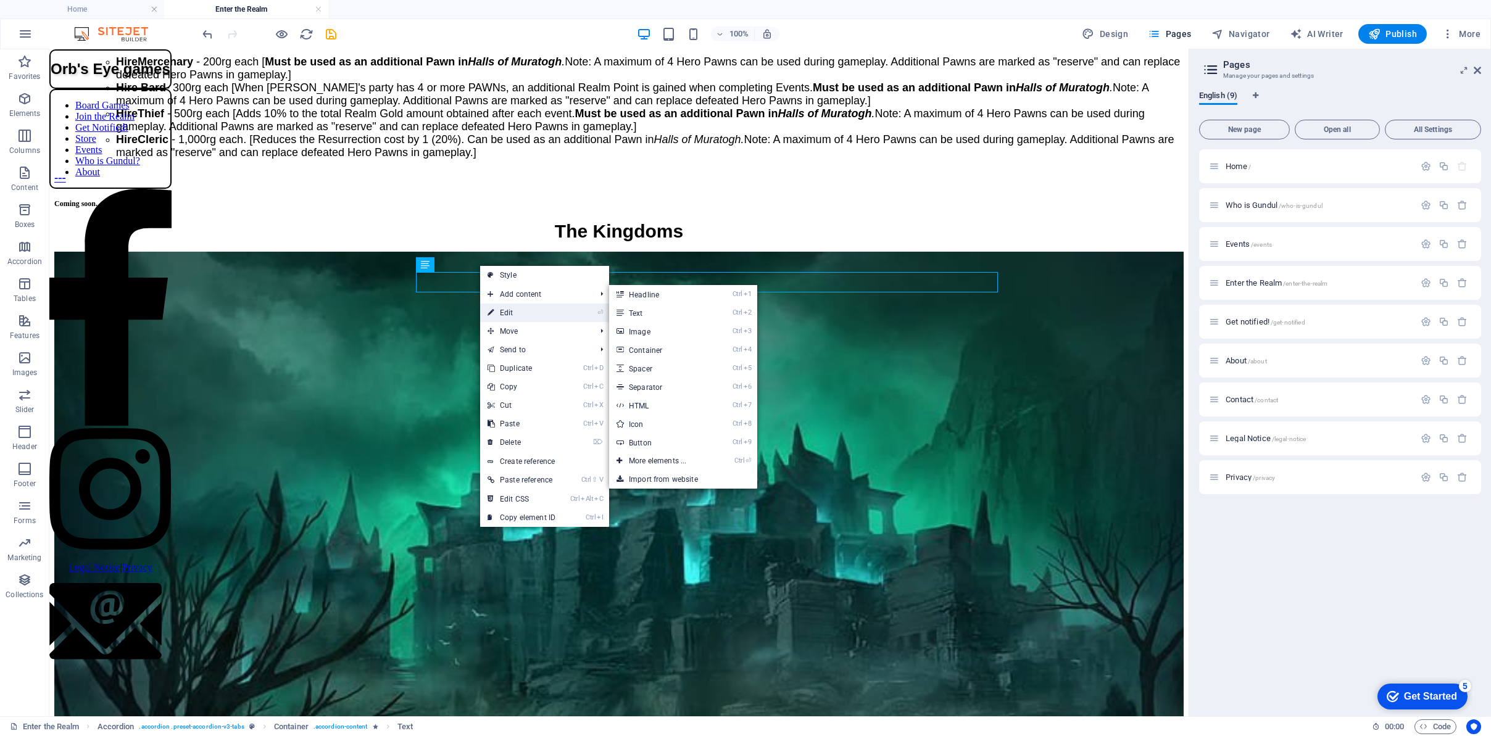
click at [493, 310] on icon at bounding box center [491, 313] width 6 height 19
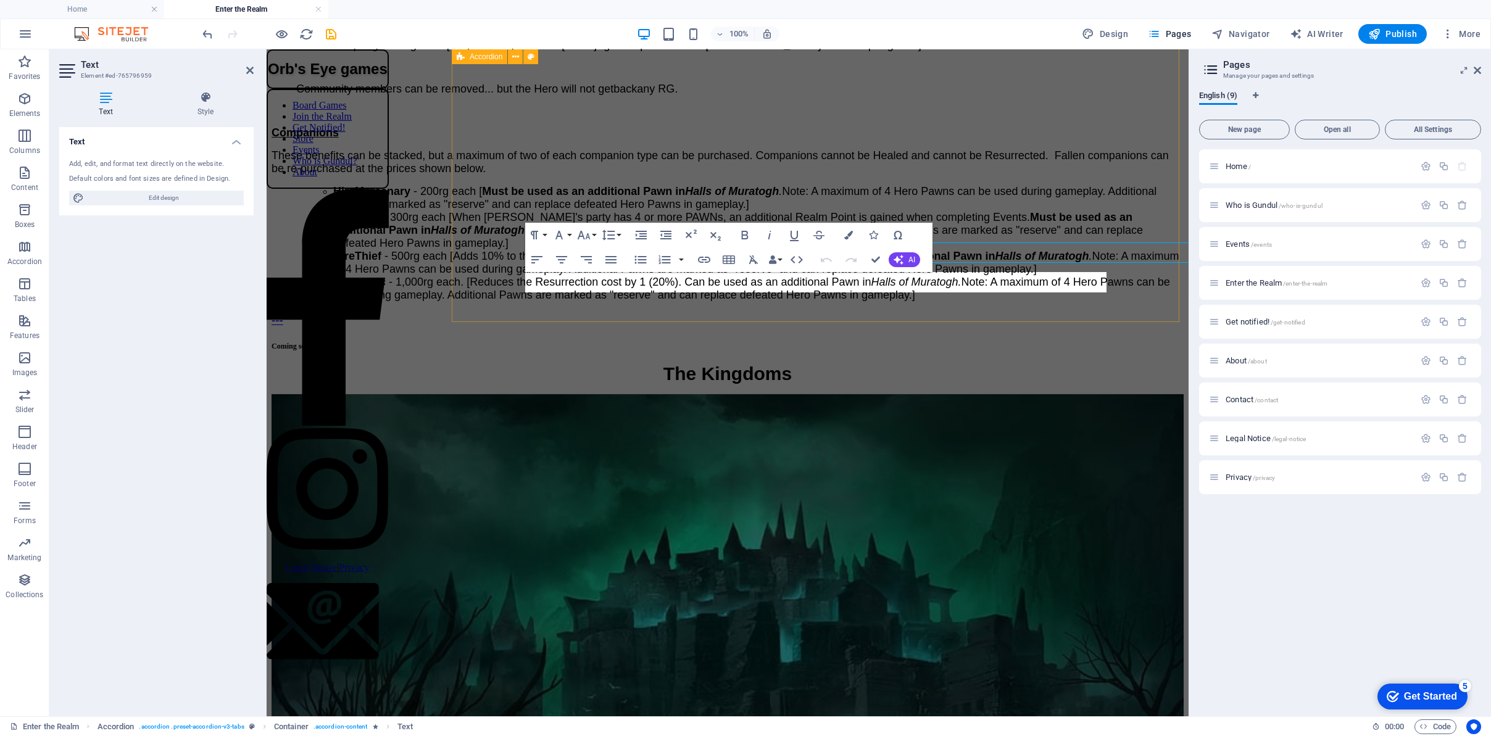
scroll to position [3157, 0]
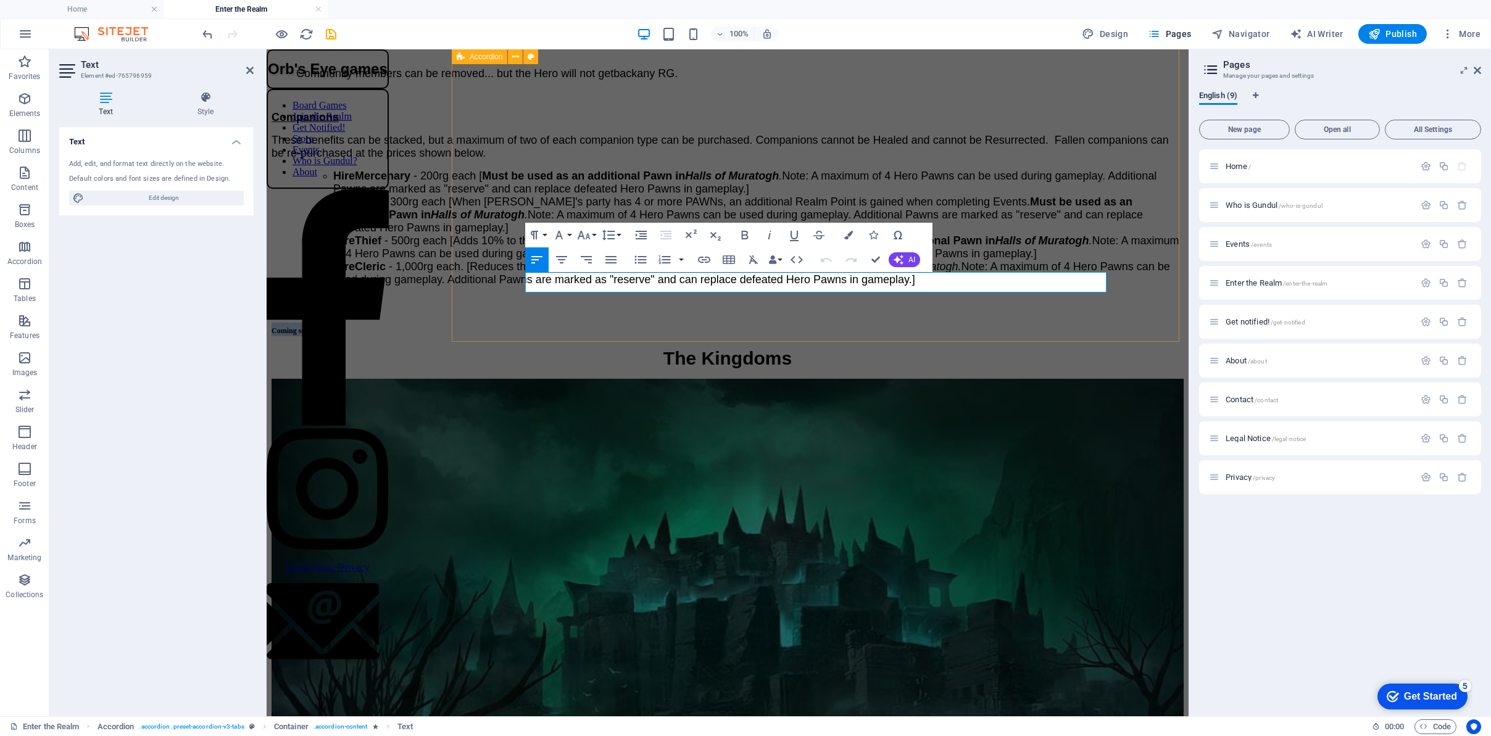
drag, startPoint x: 588, startPoint y: 286, endPoint x: 522, endPoint y: 285, distance: 65.4
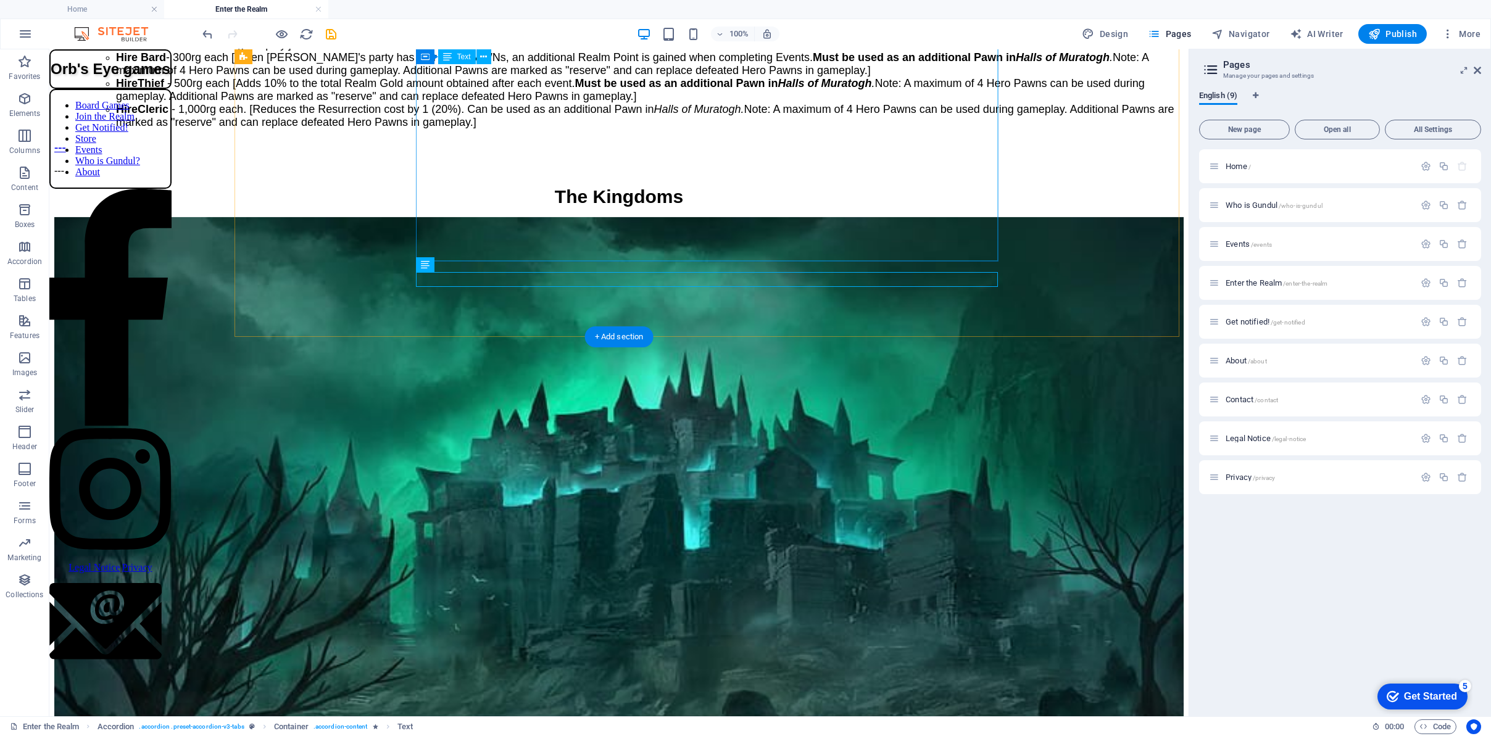
scroll to position [3127, 0]
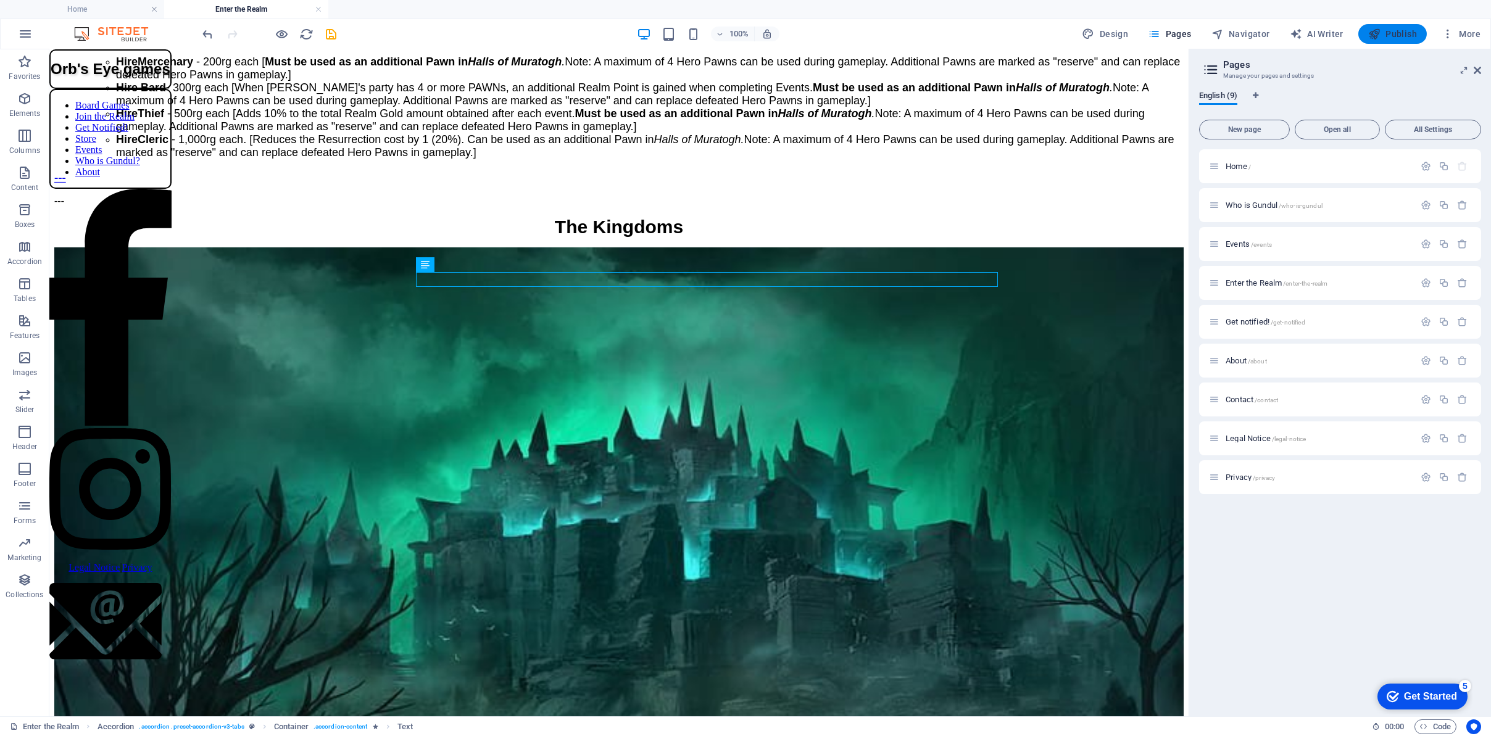
click at [1405, 25] on button "Publish" at bounding box center [1393, 34] width 69 height 20
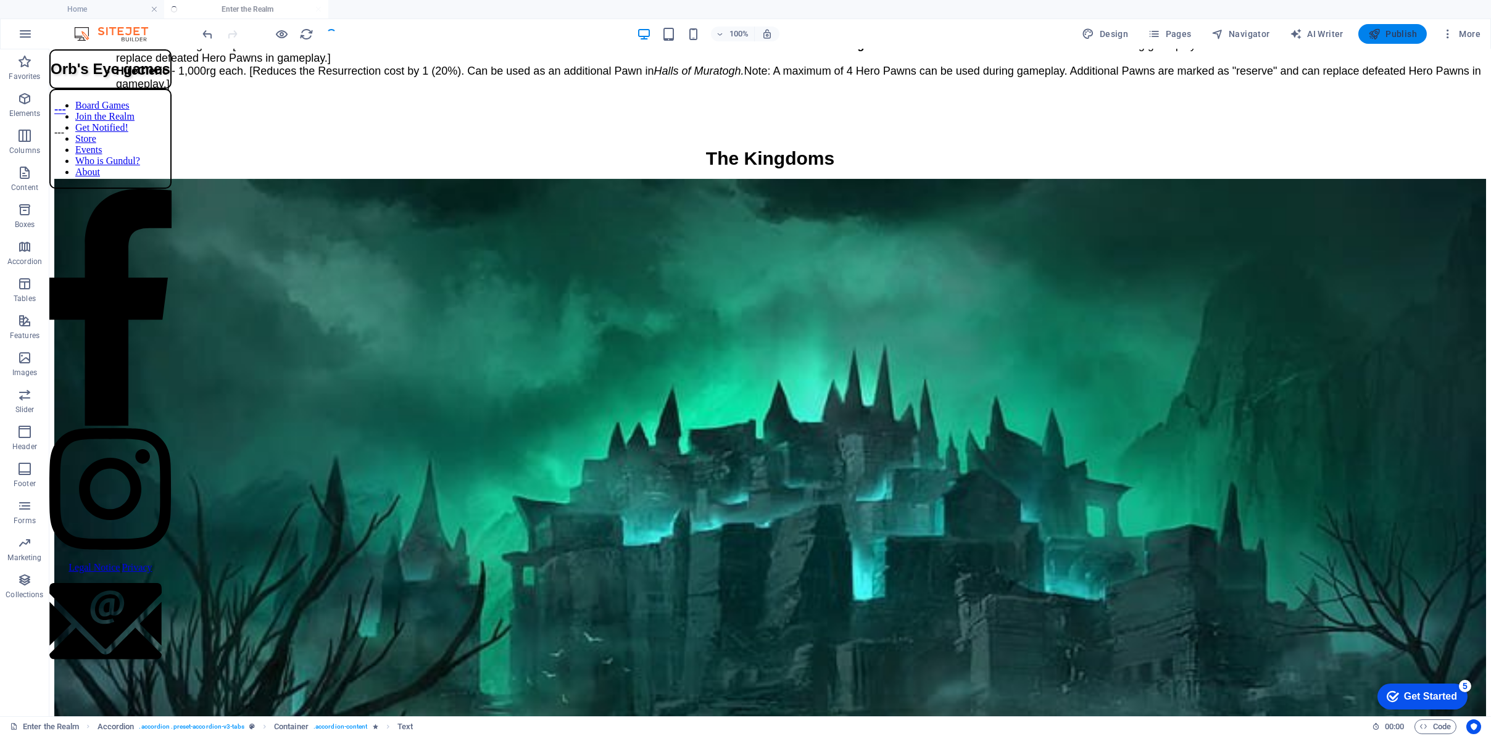
scroll to position [3113, 0]
